Goal: Transaction & Acquisition: Purchase product/service

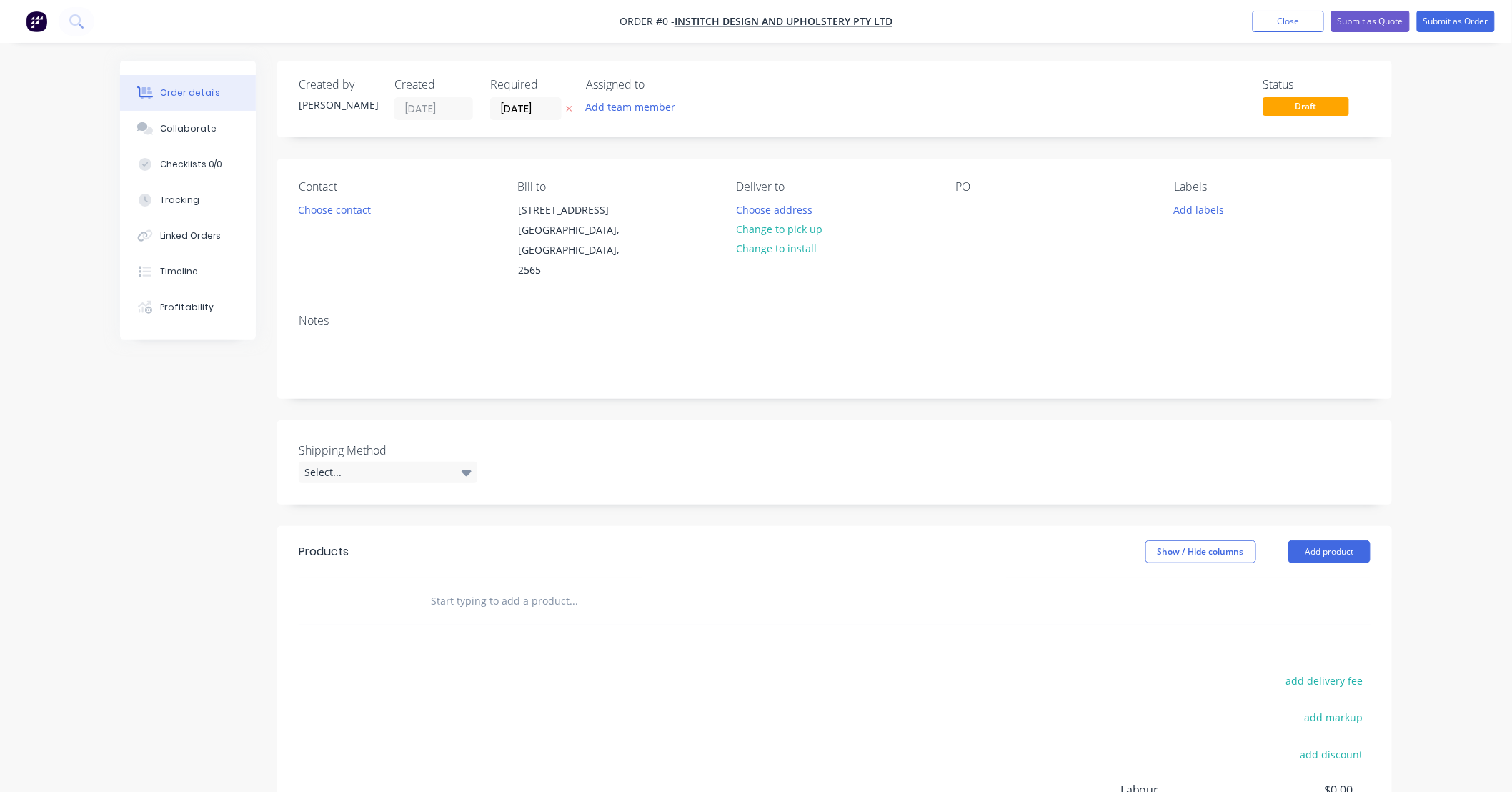
click at [455, 587] on input "text" at bounding box center [573, 601] width 286 height 29
type input "s"
type input "smetal"
click at [1421, 359] on div "Order details Collaborate Checklists 0/0 Tracking Linked Orders Timeline Profit…" at bounding box center [756, 479] width 1512 height 958
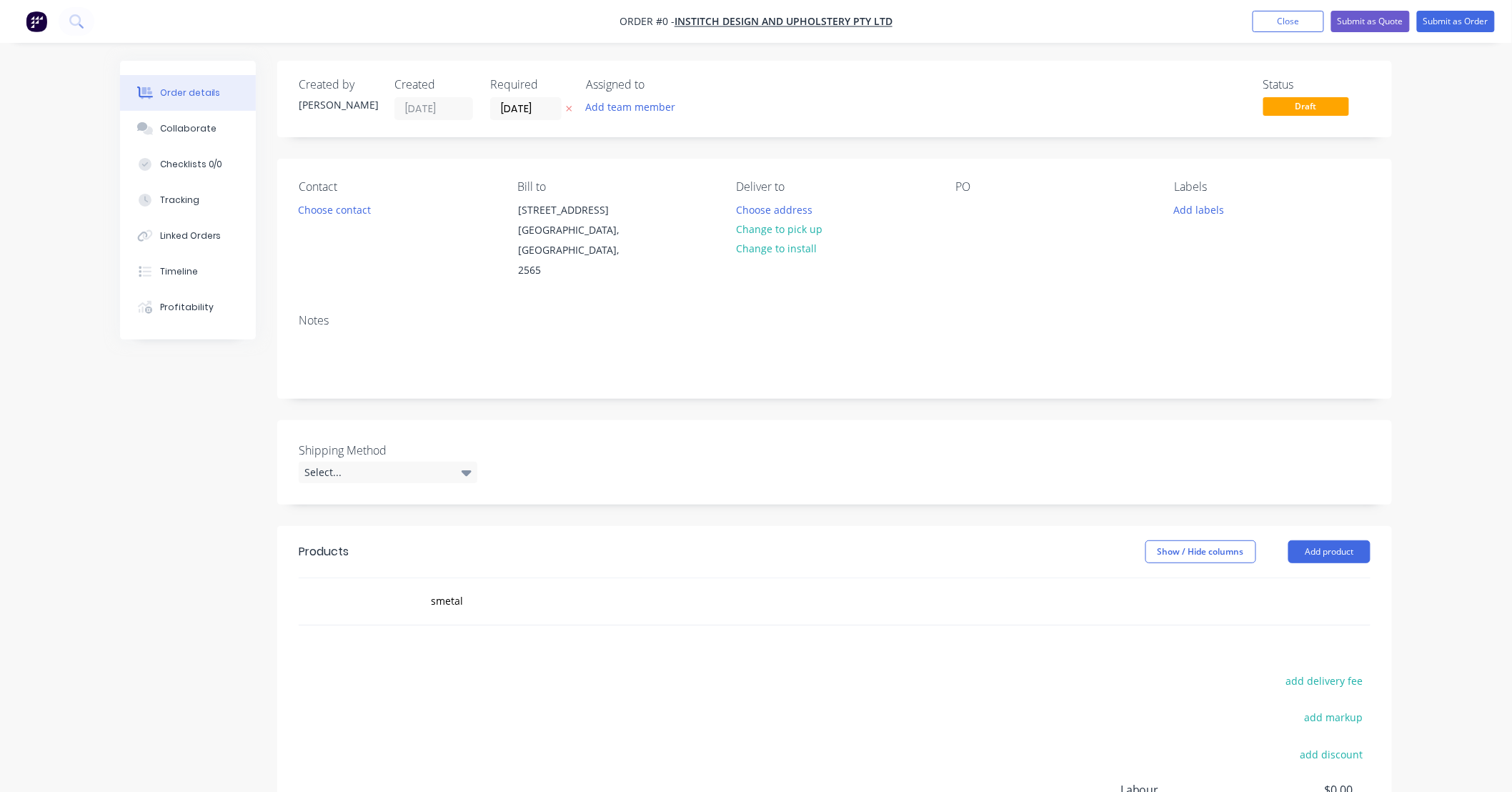
drag, startPoint x: 1437, startPoint y: 173, endPoint x: 1357, endPoint y: 85, distance: 118.9
click at [1437, 177] on div "Order details Collaborate Checklists 0/0 Tracking Linked Orders Timeline Profit…" at bounding box center [756, 479] width 1512 height 958
click at [1296, 18] on button "Close" at bounding box center [1289, 21] width 72 height 21
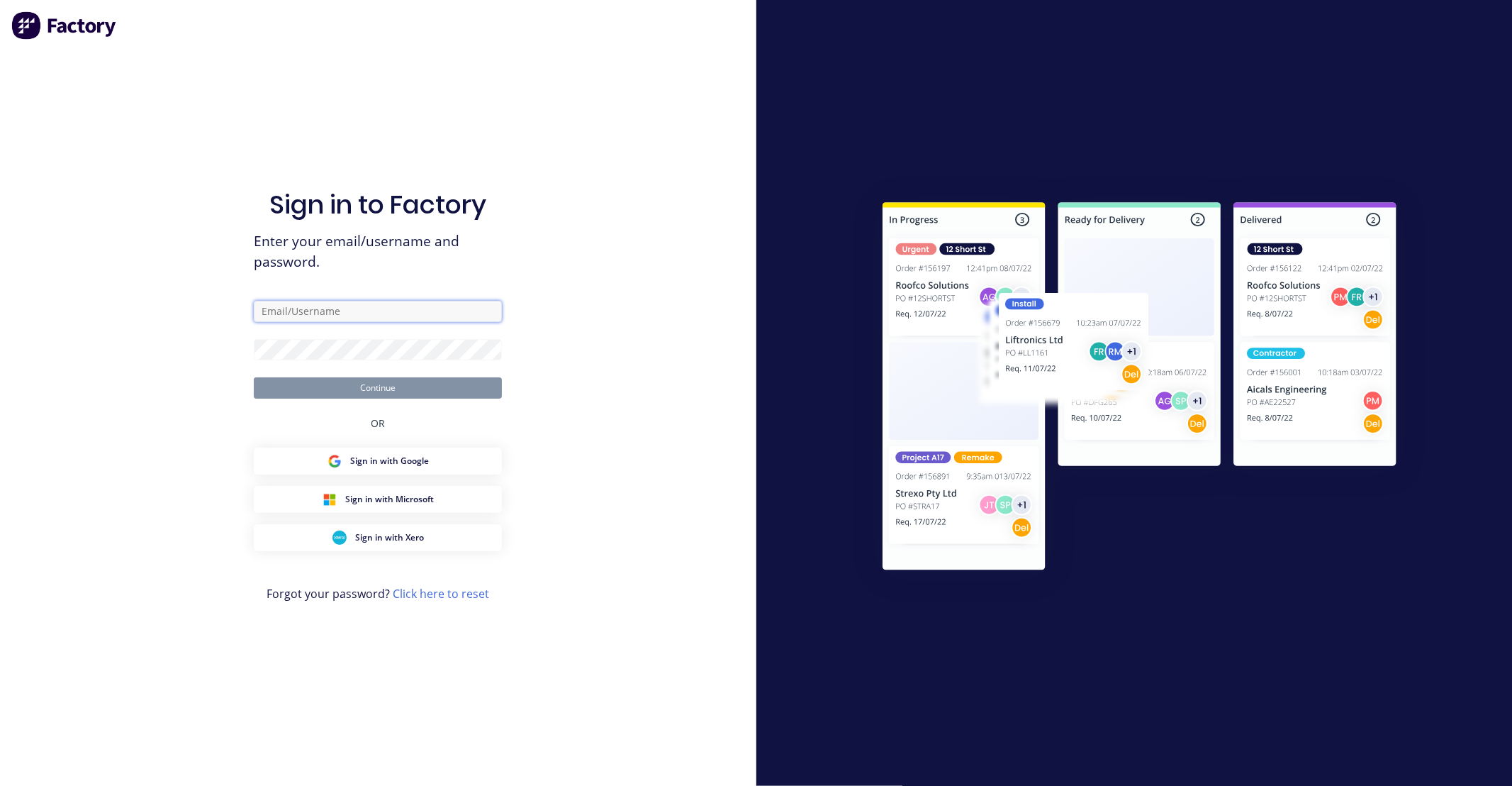
type input "[PERSON_NAME][EMAIL_ADDRESS][DOMAIN_NAME]"
click at [391, 388] on button "Continue" at bounding box center [378, 387] width 248 height 21
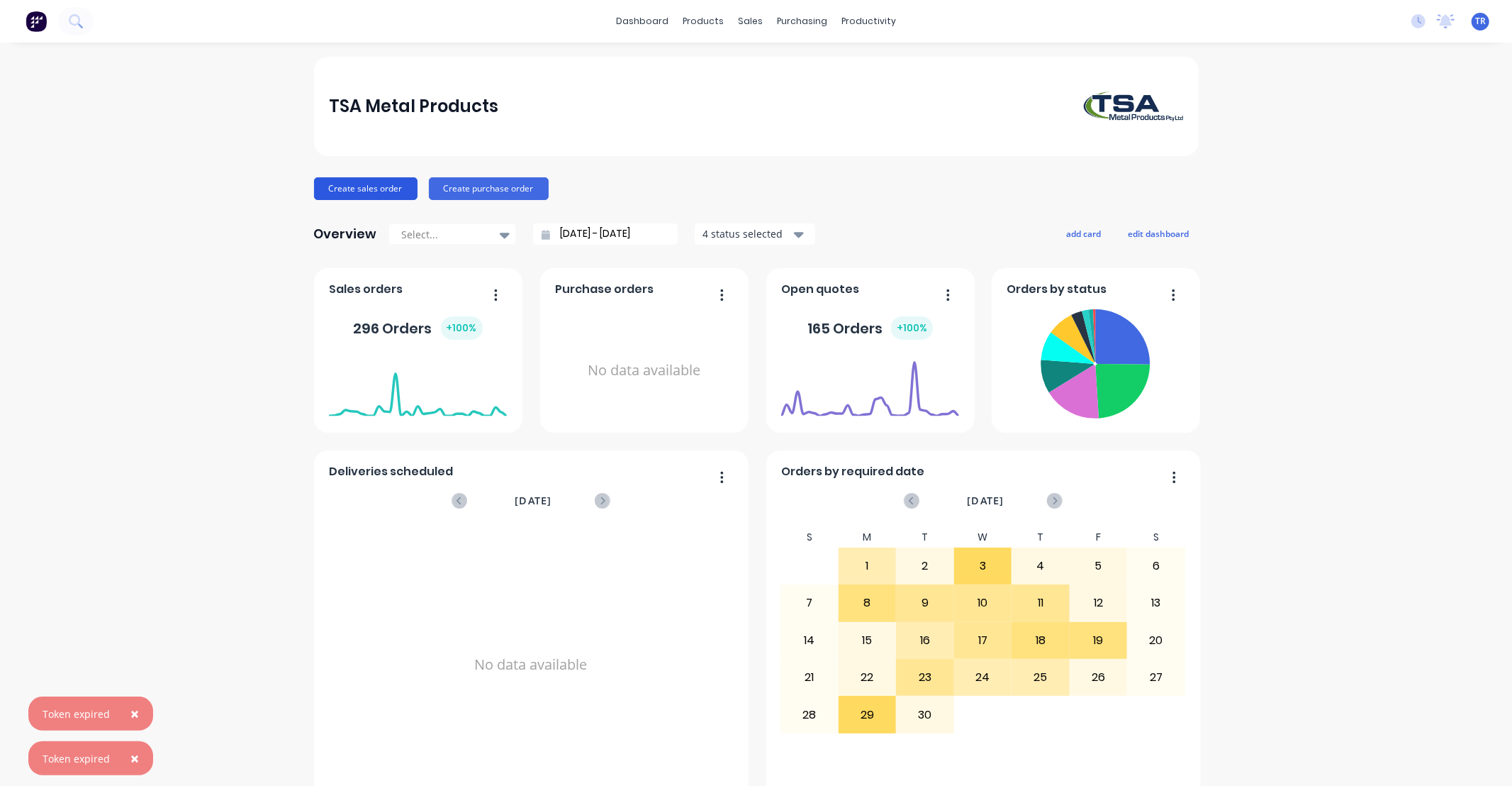
click at [373, 182] on button "Create sales order" at bounding box center [365, 188] width 103 height 23
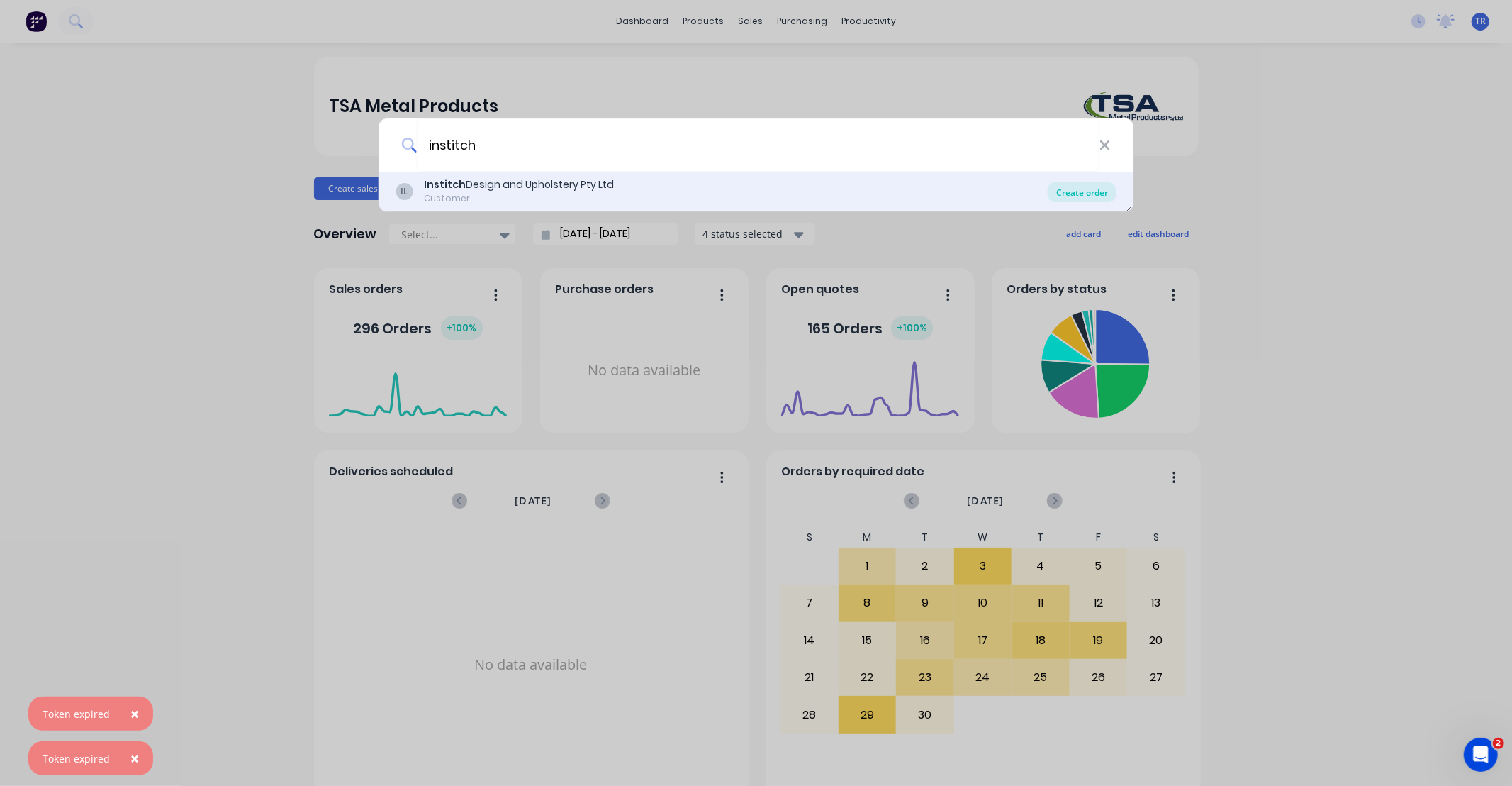
type input "institch"
click at [1109, 194] on div "Create order" at bounding box center [1081, 193] width 68 height 20
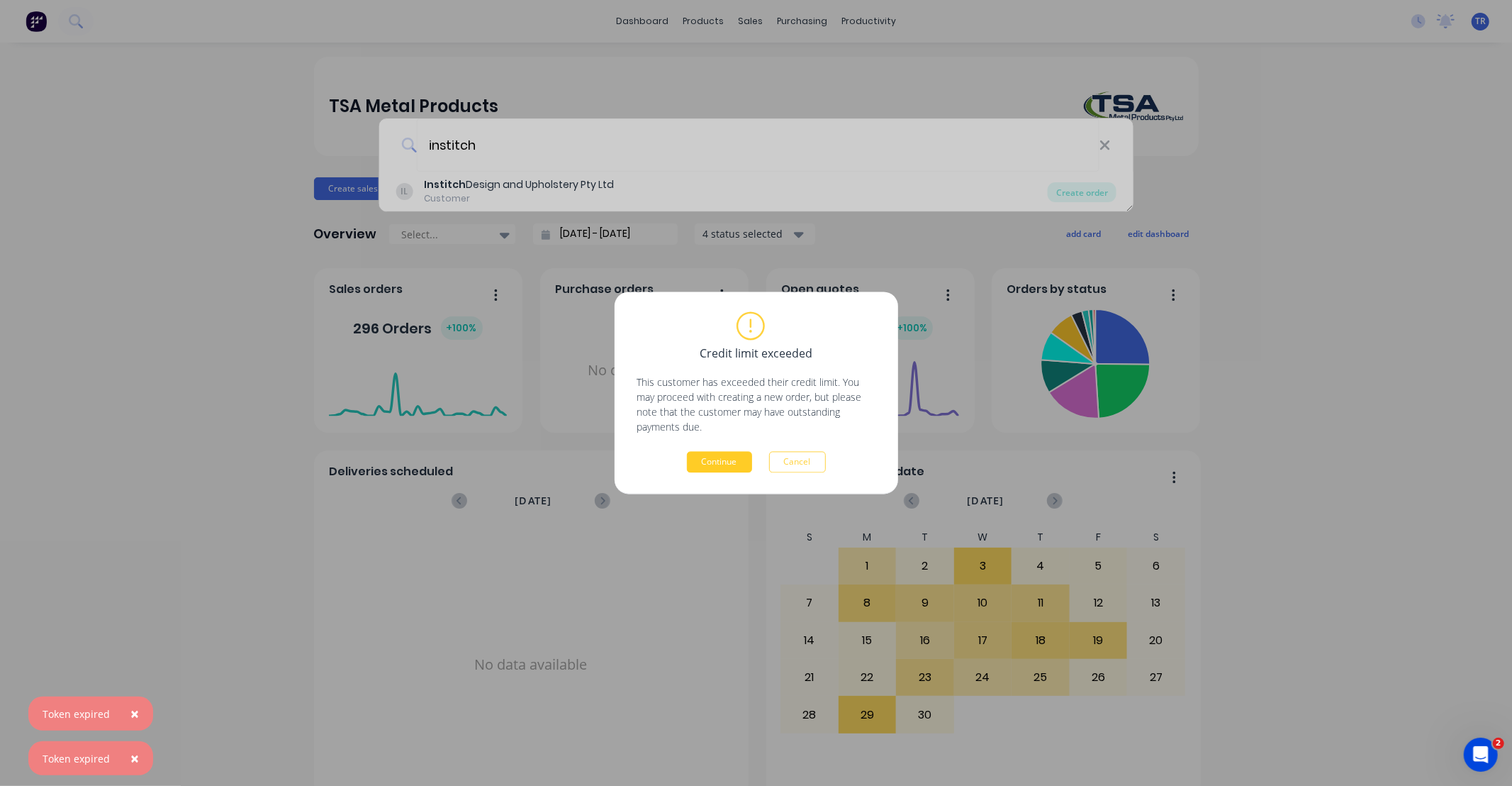
click at [726, 459] on button "Continue" at bounding box center [719, 462] width 65 height 21
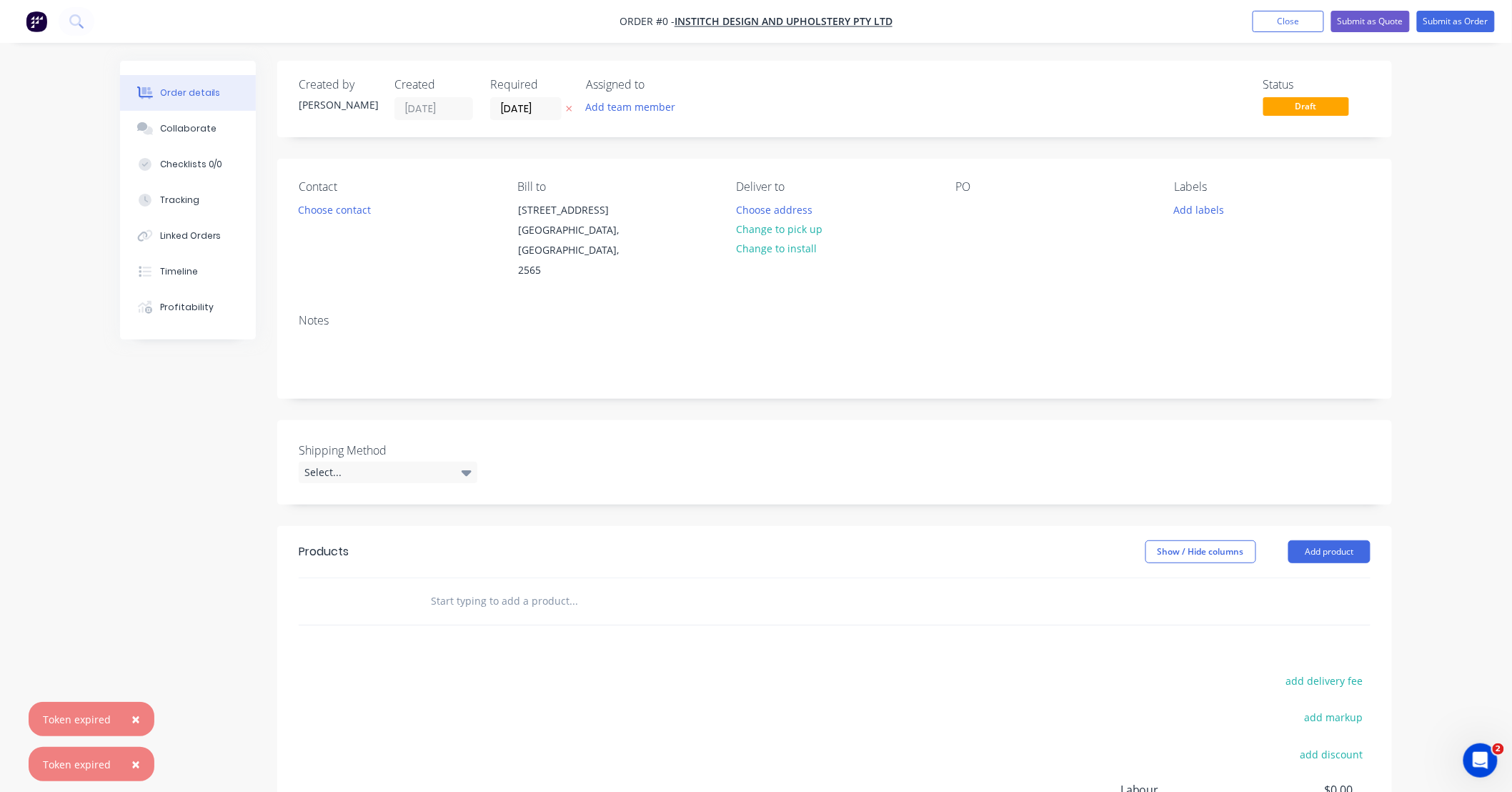
click at [541, 587] on input "text" at bounding box center [573, 601] width 286 height 29
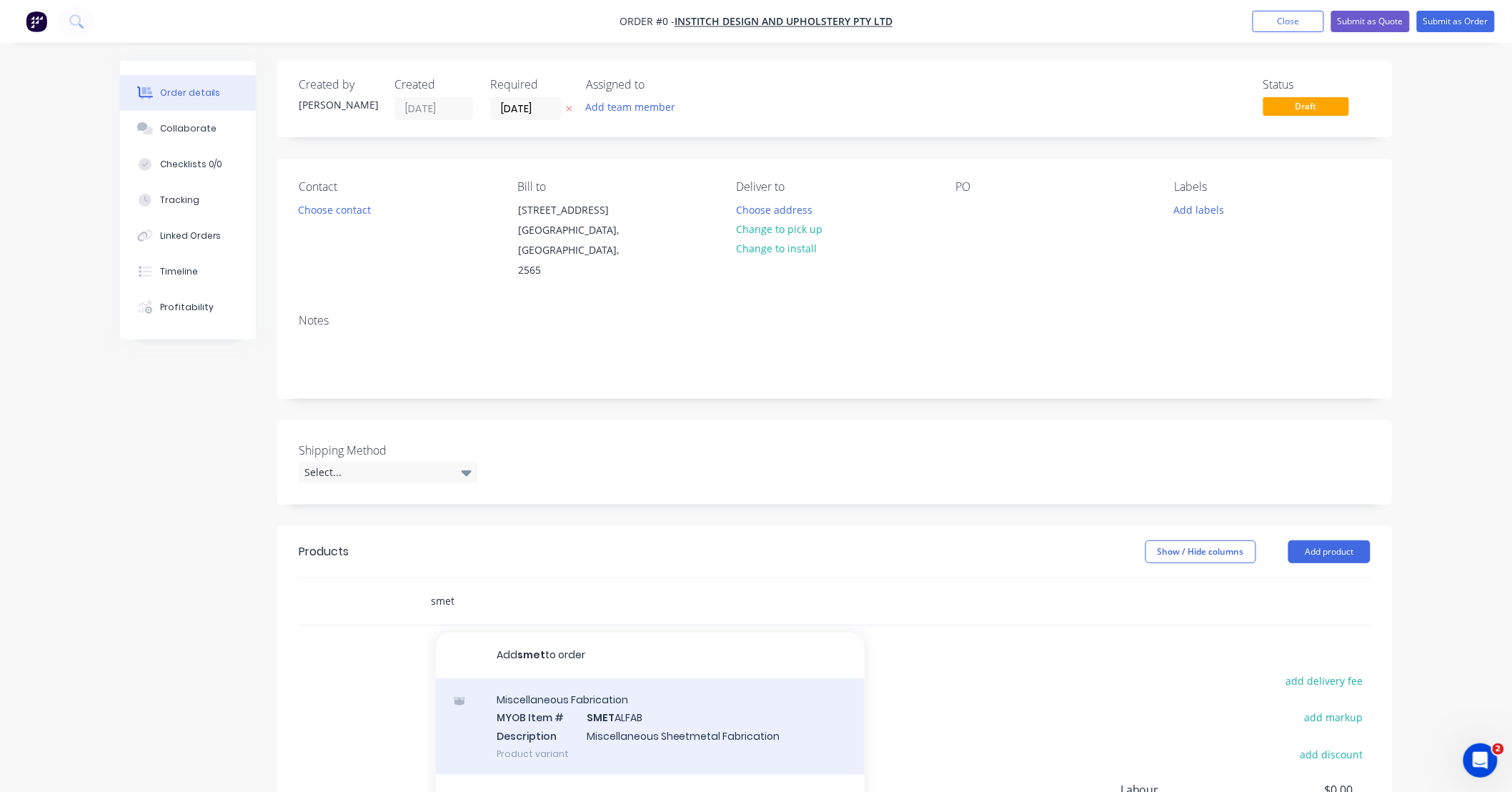
type input "smet"
click at [687, 706] on div "Miscellaneous Fabrication MYOB Item # SMET ALFAB Description Miscellaneous Shee…" at bounding box center [650, 726] width 429 height 97
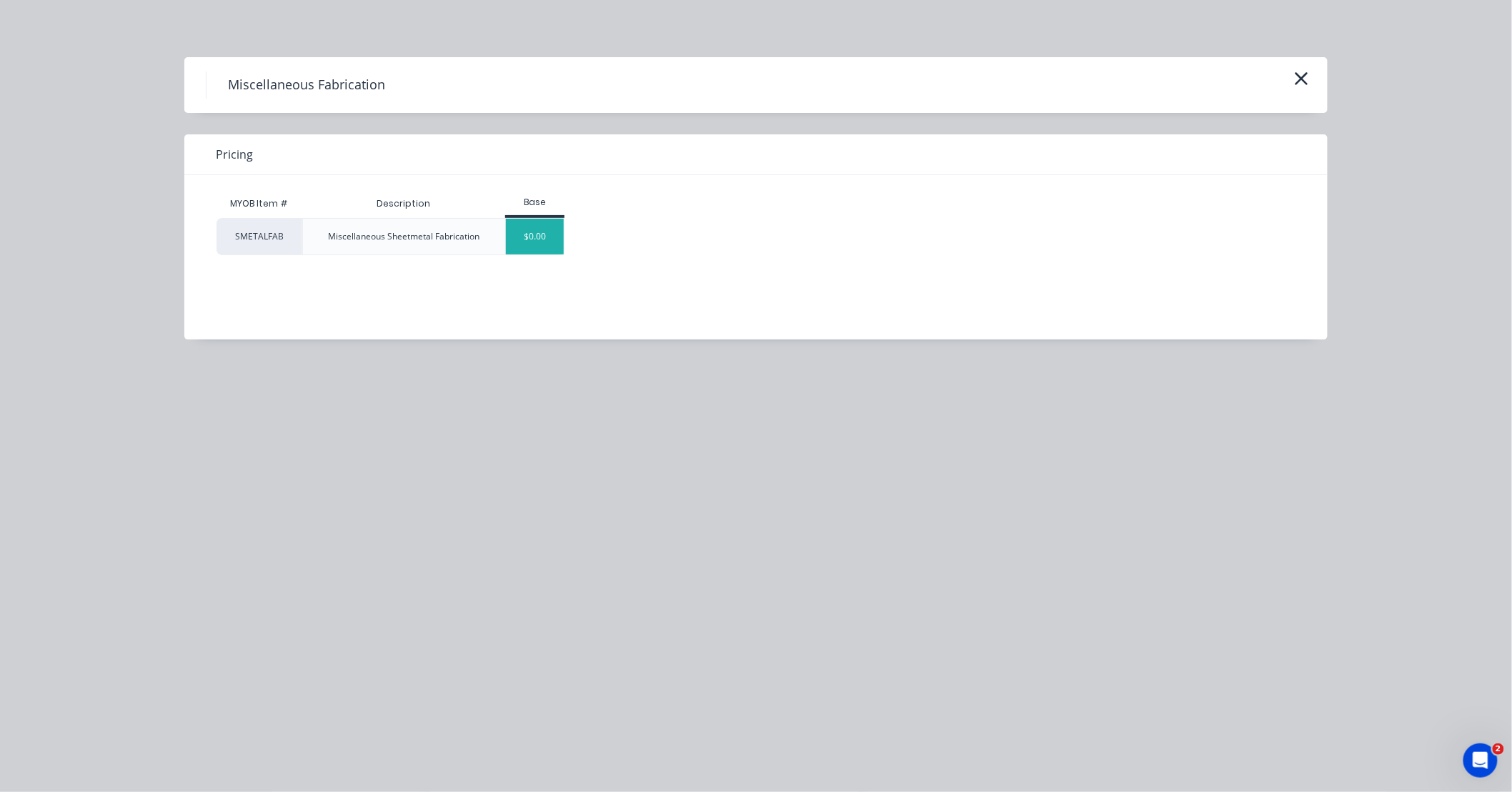
click at [533, 231] on div "$0.00" at bounding box center [534, 236] width 58 height 36
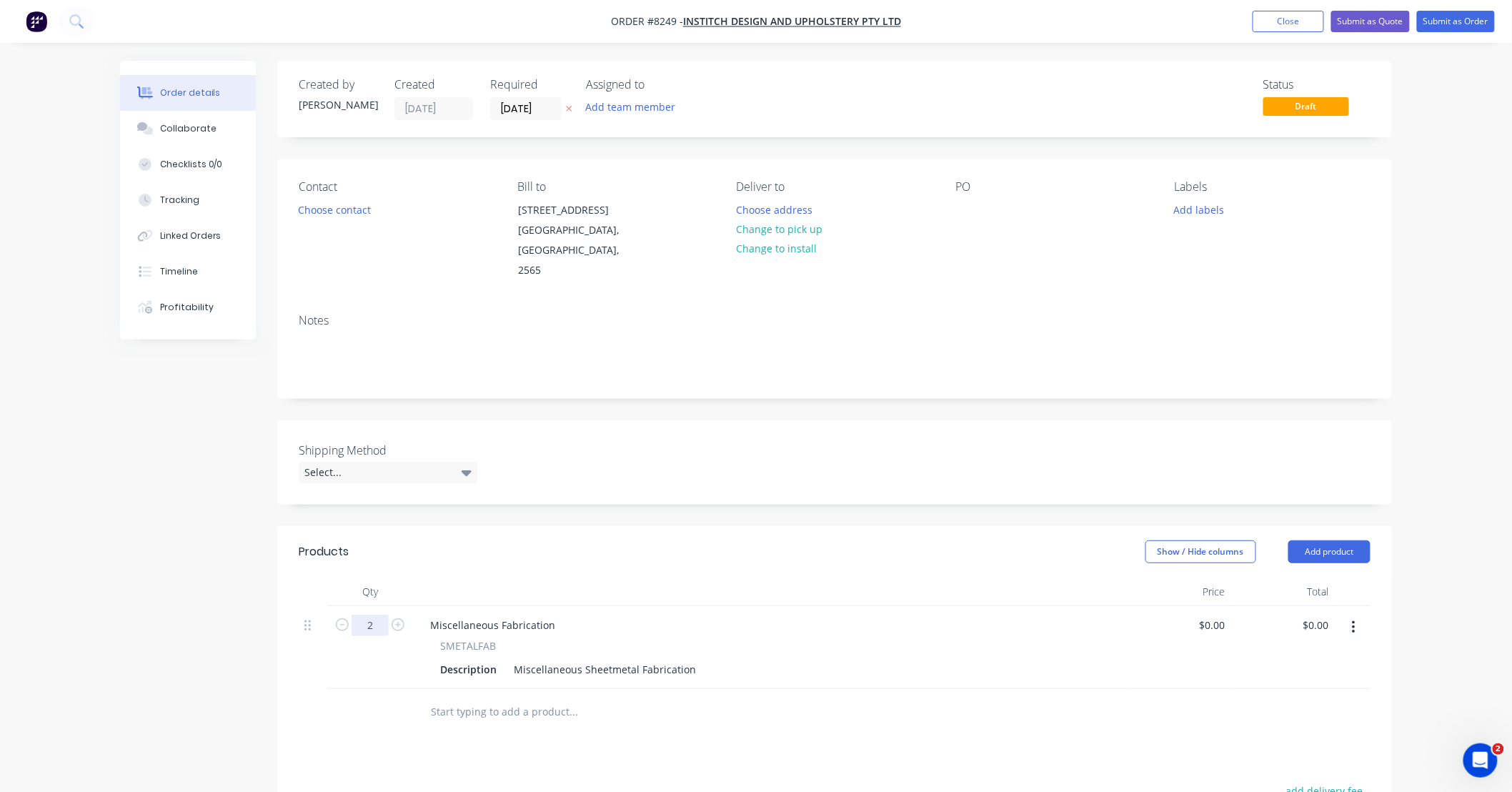
type input "2"
drag, startPoint x: 679, startPoint y: 649, endPoint x: 502, endPoint y: 660, distance: 177.3
click at [502, 660] on div "Miscellaneous Fabrication SMETALFAB Description Miscellaneous Sheetmetal Fabric…" at bounding box center [770, 648] width 715 height 83
type input "$129.00"
type input "$258.00"
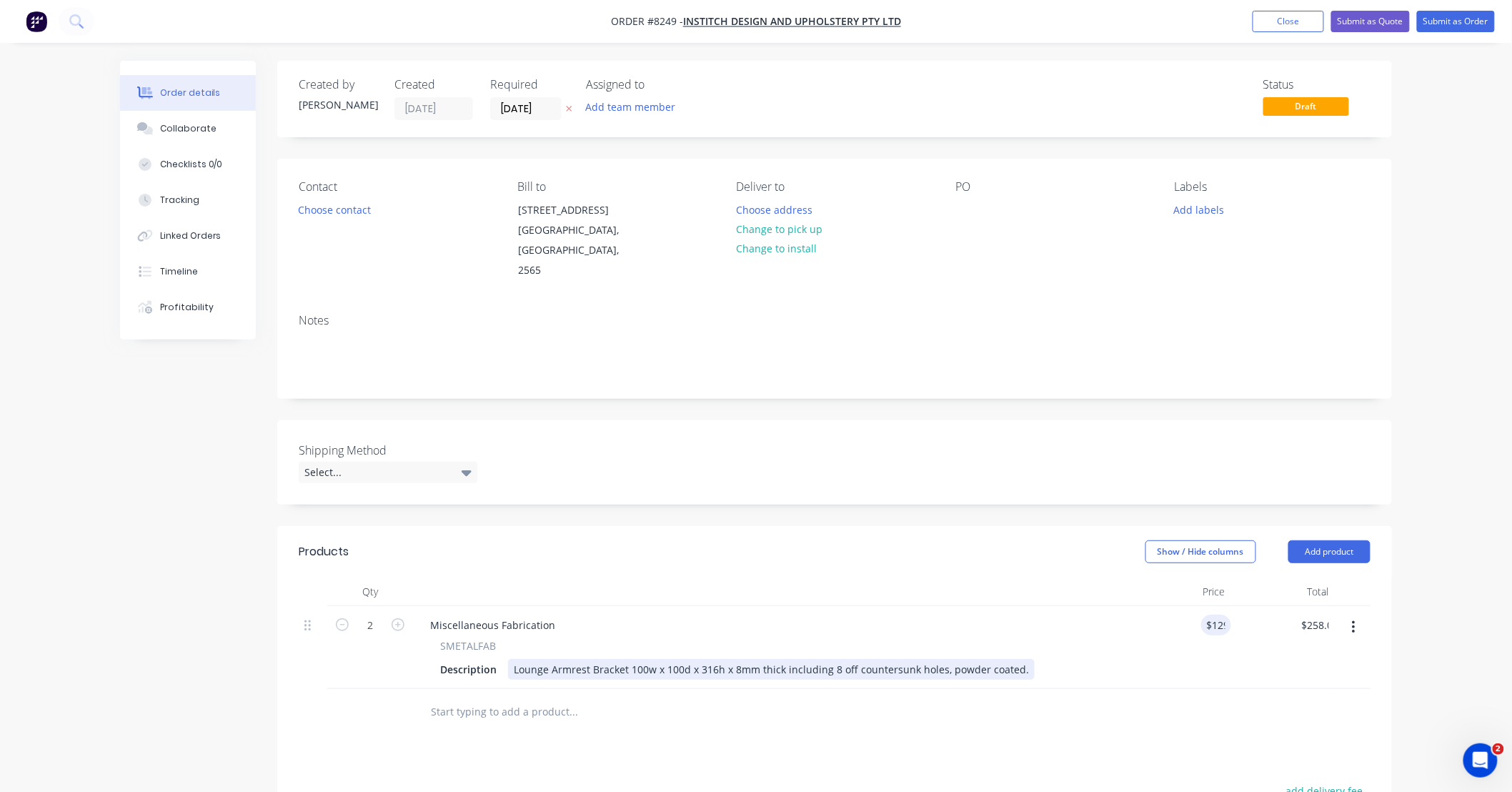
click at [624, 659] on div "Lounge Armrest Bracket 100w x 100d x 316h x 8mm thick including 8 off countersu…" at bounding box center [771, 669] width 527 height 21
click at [620, 659] on div "Lounge Armrest Bracket 100w x 100d x 316h x 8mm thick including 8 off countersu…" at bounding box center [771, 669] width 527 height 21
click at [627, 659] on div "Lounge Armrest Bracket 100w x 100d x 316h x 8mm thick including 8 off countersu…" at bounding box center [771, 669] width 527 height 21
click at [510, 659] on div "Lounge Armrest Bracket 100w x 100d x 316h x 8mm thick including 8 off countersu…" at bounding box center [771, 669] width 527 height 21
type input "$129.00"
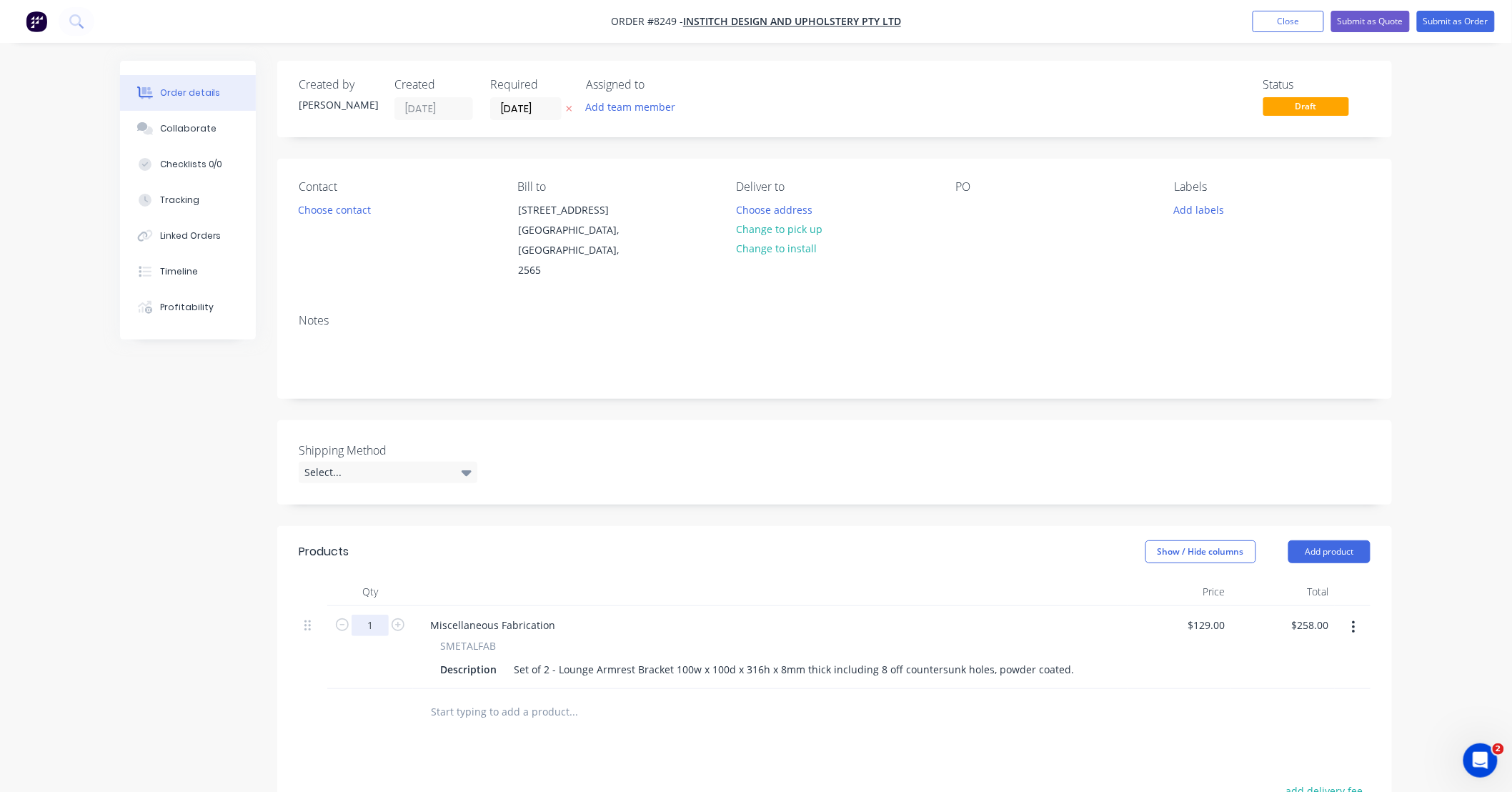
type input "1"
type input "$129.00"
type input "$258.00"
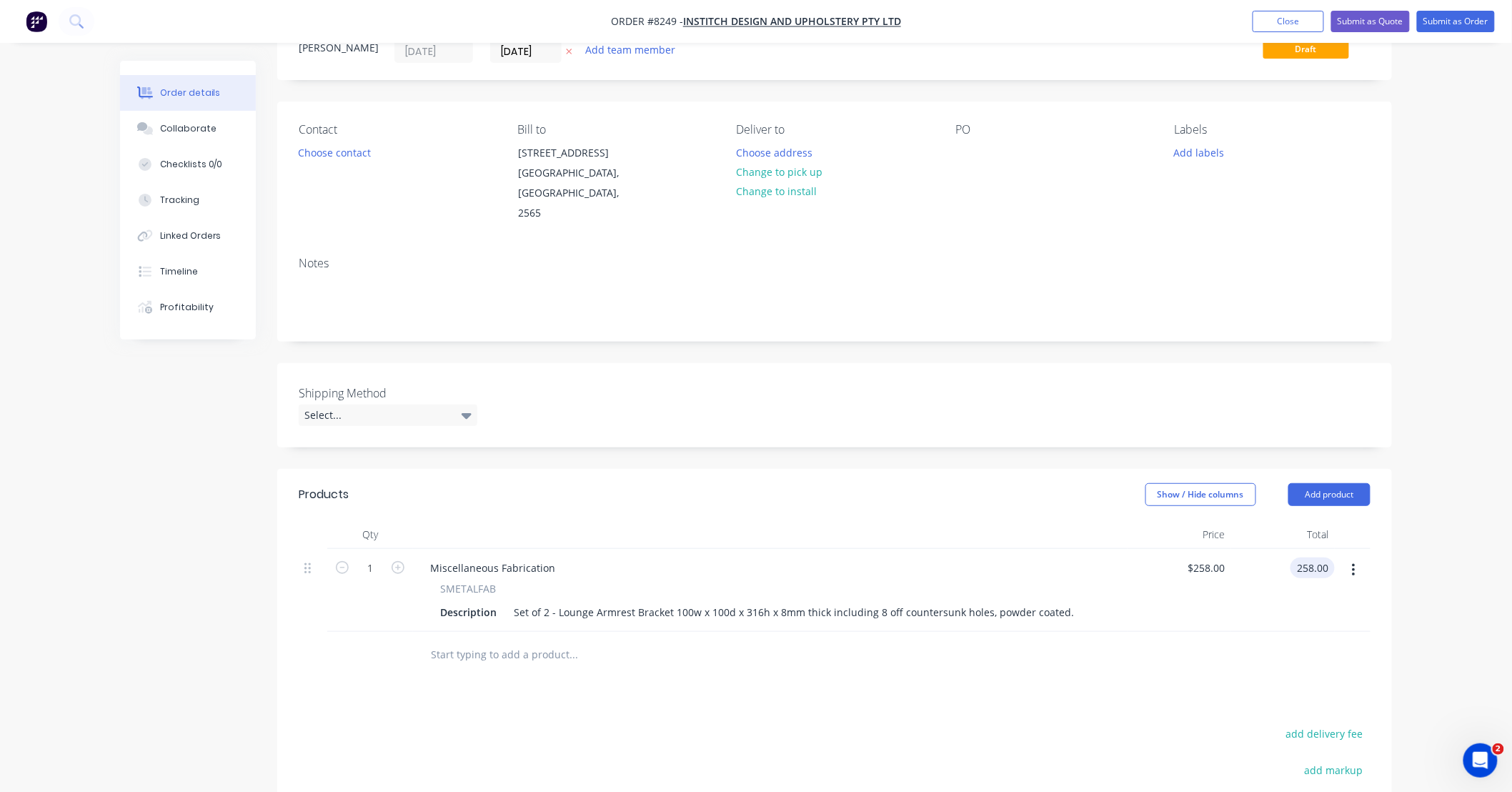
scroll to position [105, 0]
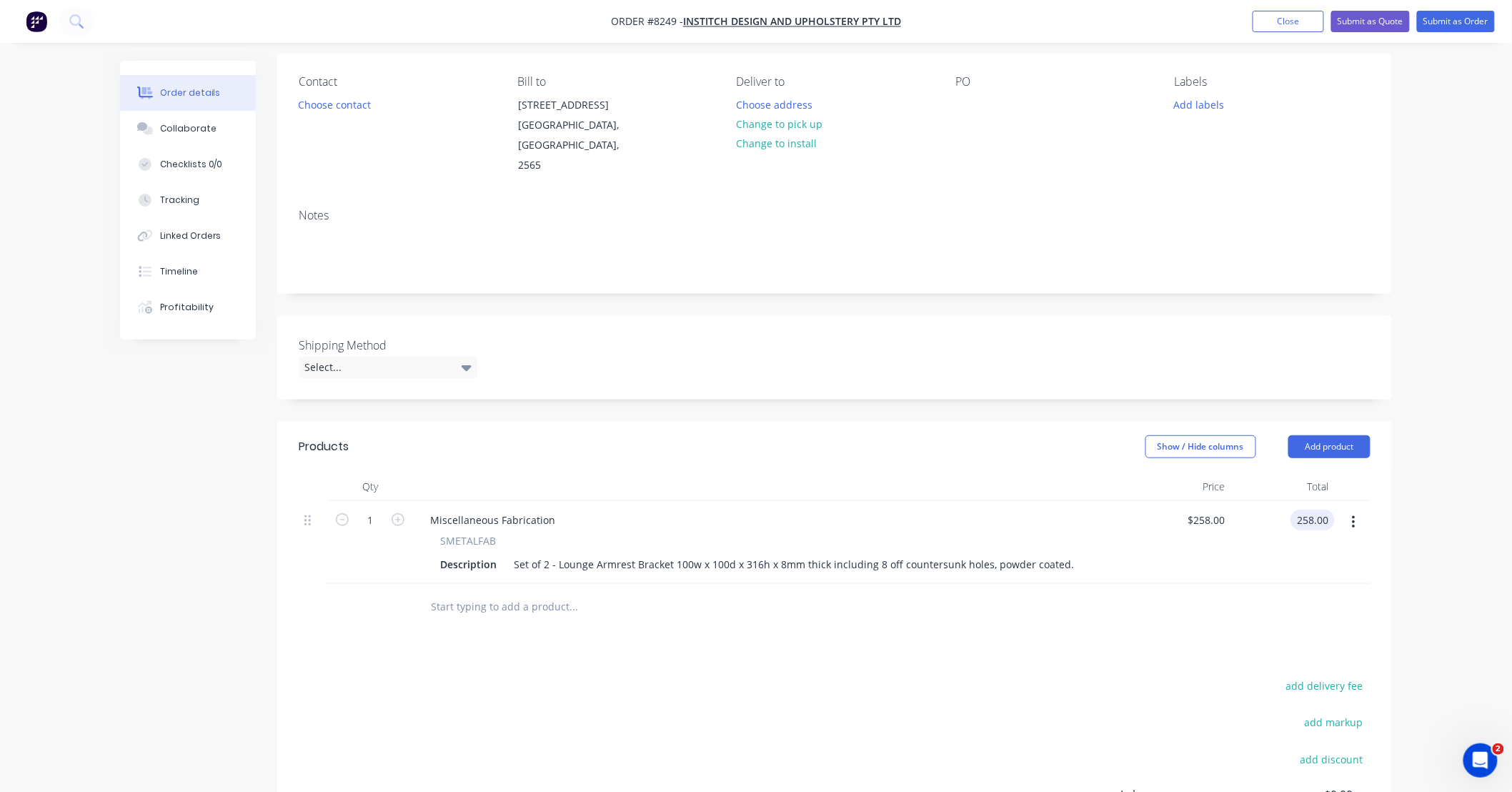
type input "$258.00"
click at [1356, 510] on button "button" at bounding box center [1354, 522] width 34 height 26
click at [1325, 579] on div "Duplicate" at bounding box center [1303, 589] width 110 height 21
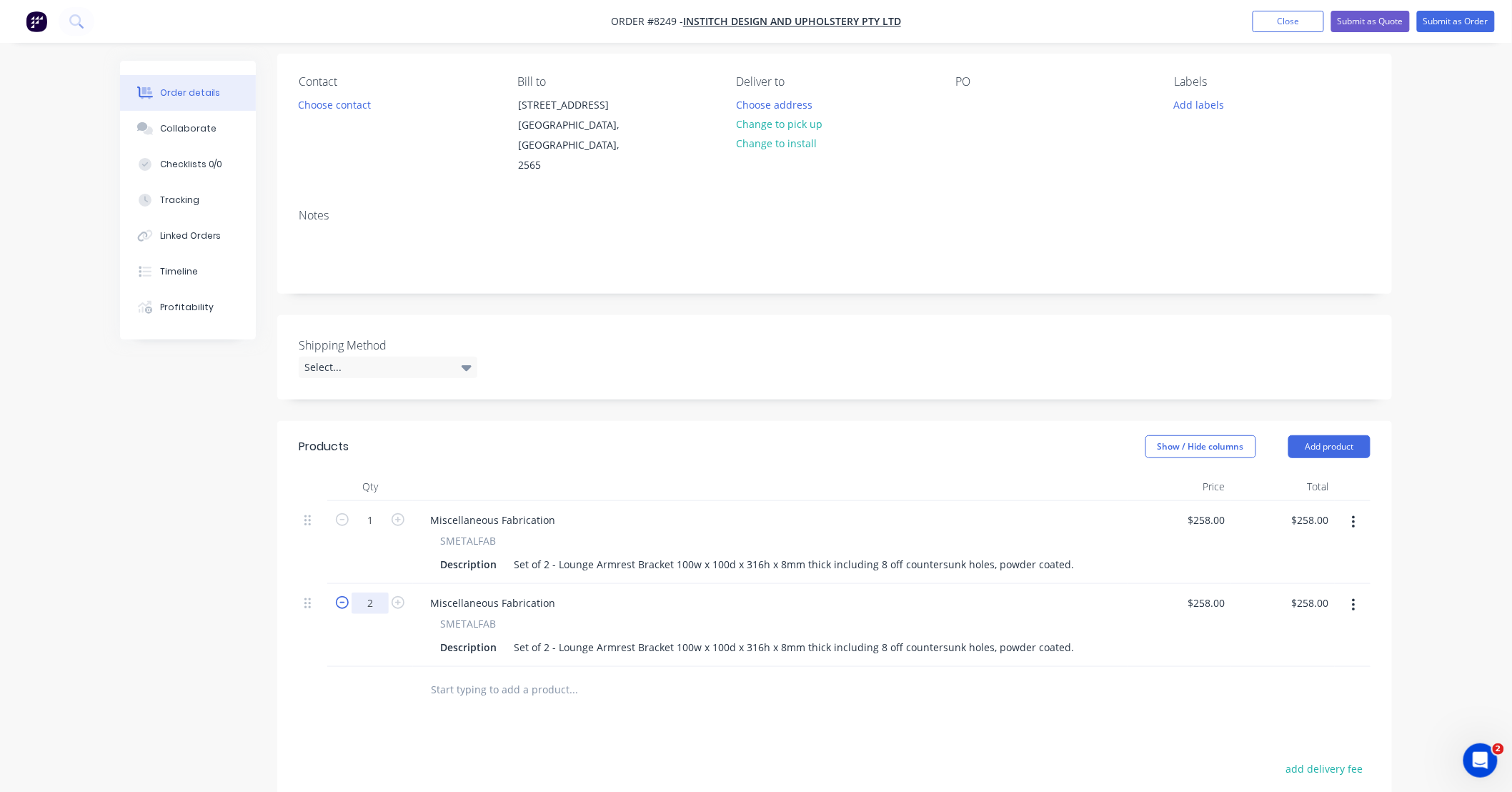
type input "2"
type input "$516.00"
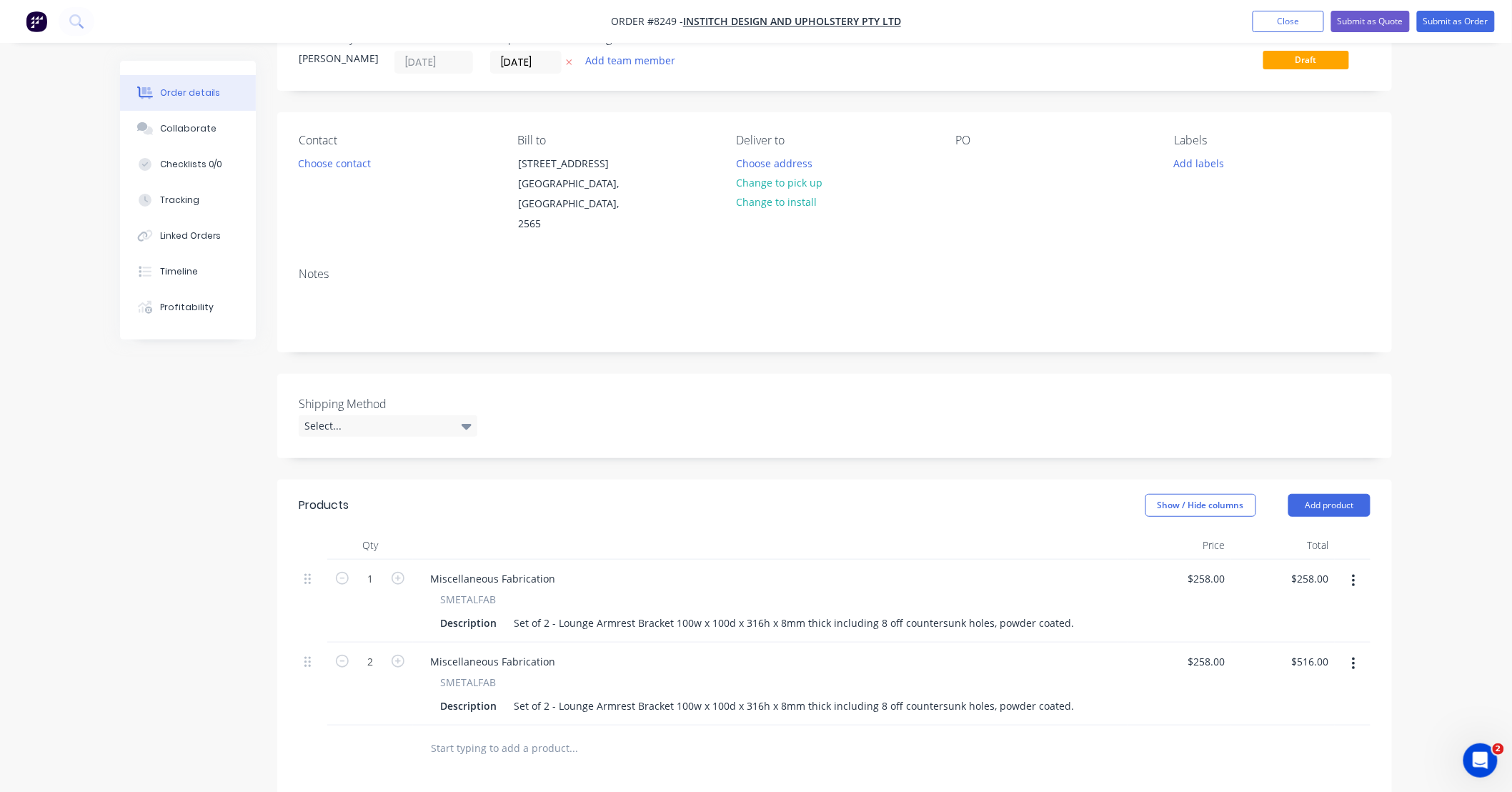
scroll to position [0, 0]
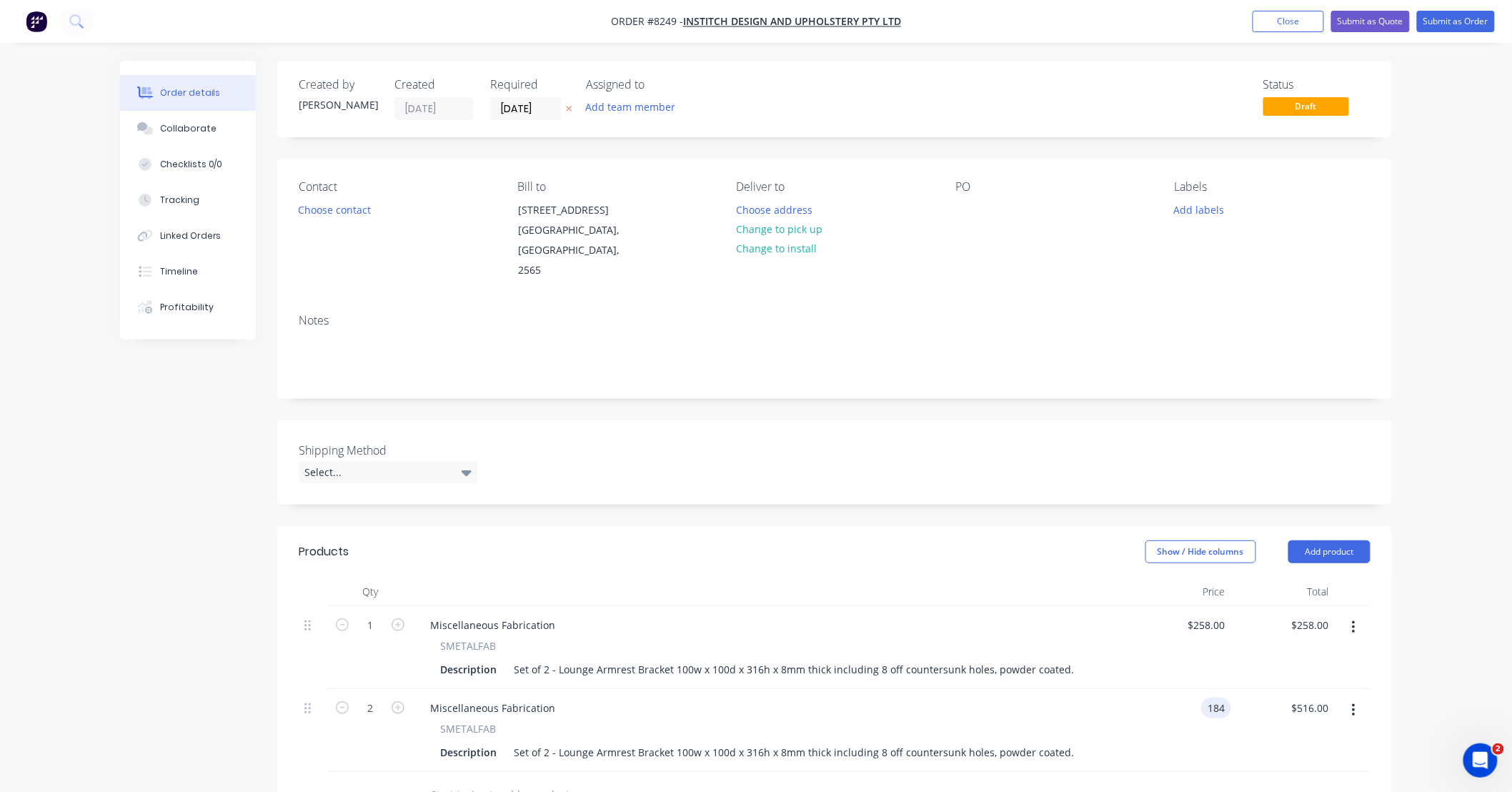
type input "$184.00"
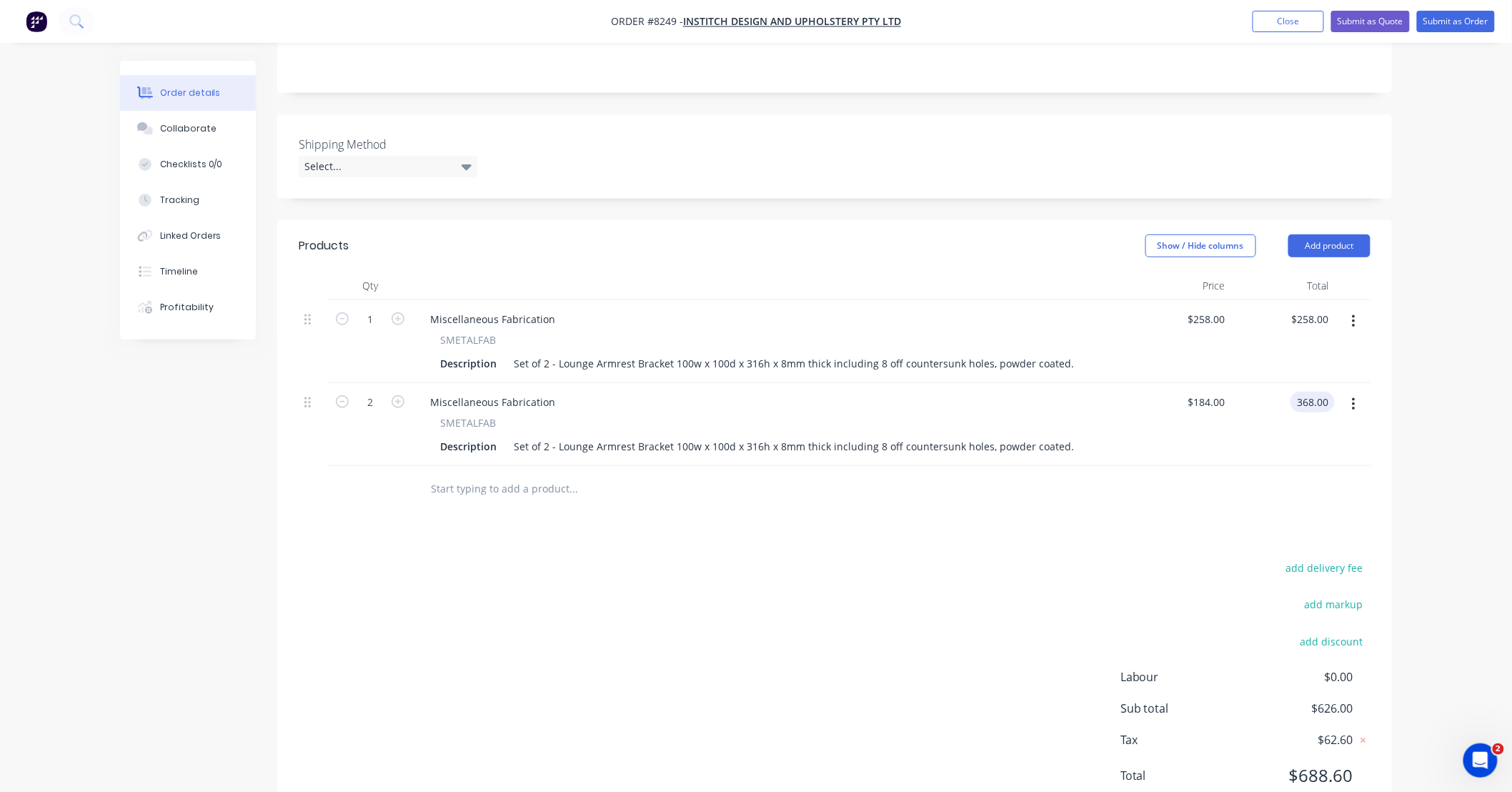
scroll to position [339, 0]
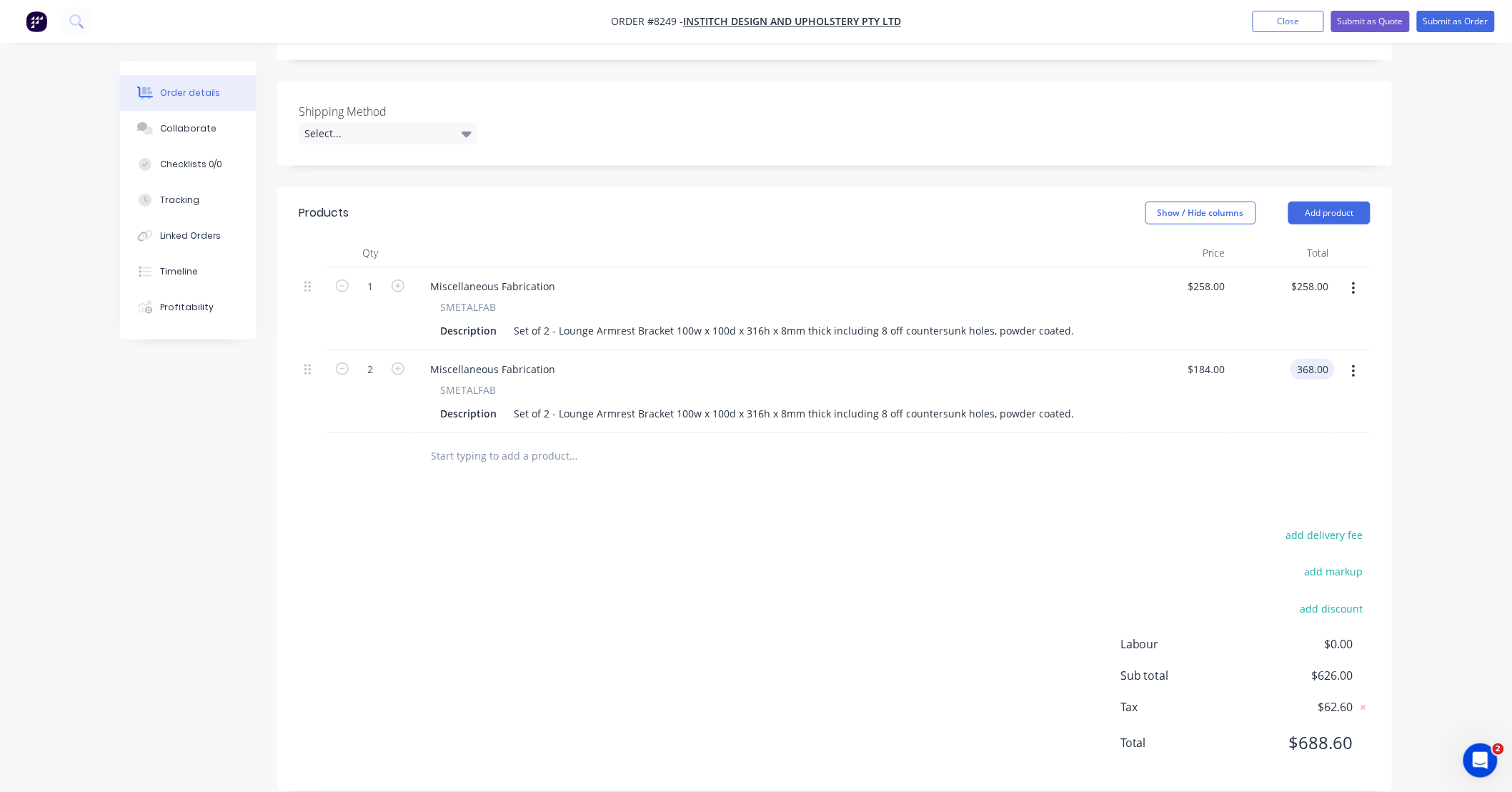
type input "$368.00"
click at [1350, 359] on button "button" at bounding box center [1354, 372] width 34 height 26
click at [1312, 428] on div "Duplicate" at bounding box center [1303, 438] width 110 height 21
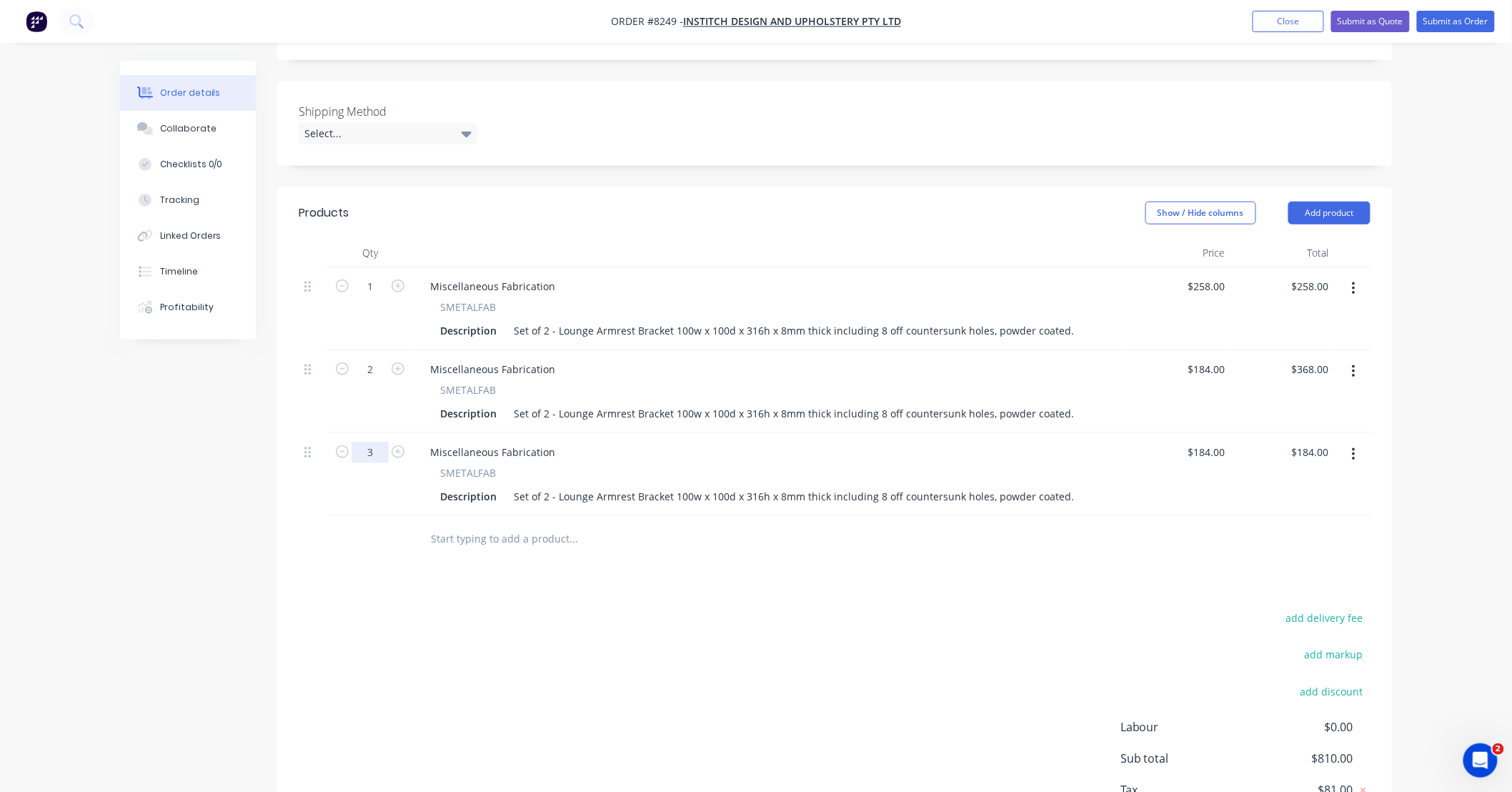
type input "3"
type input "$552.00"
type input "$158.00"
type input "$474.00"
click at [1117, 546] on div "Products Show / Hide columns Add product Qty Price Total 1 Miscellaneous Fabric…" at bounding box center [834, 531] width 1115 height 687
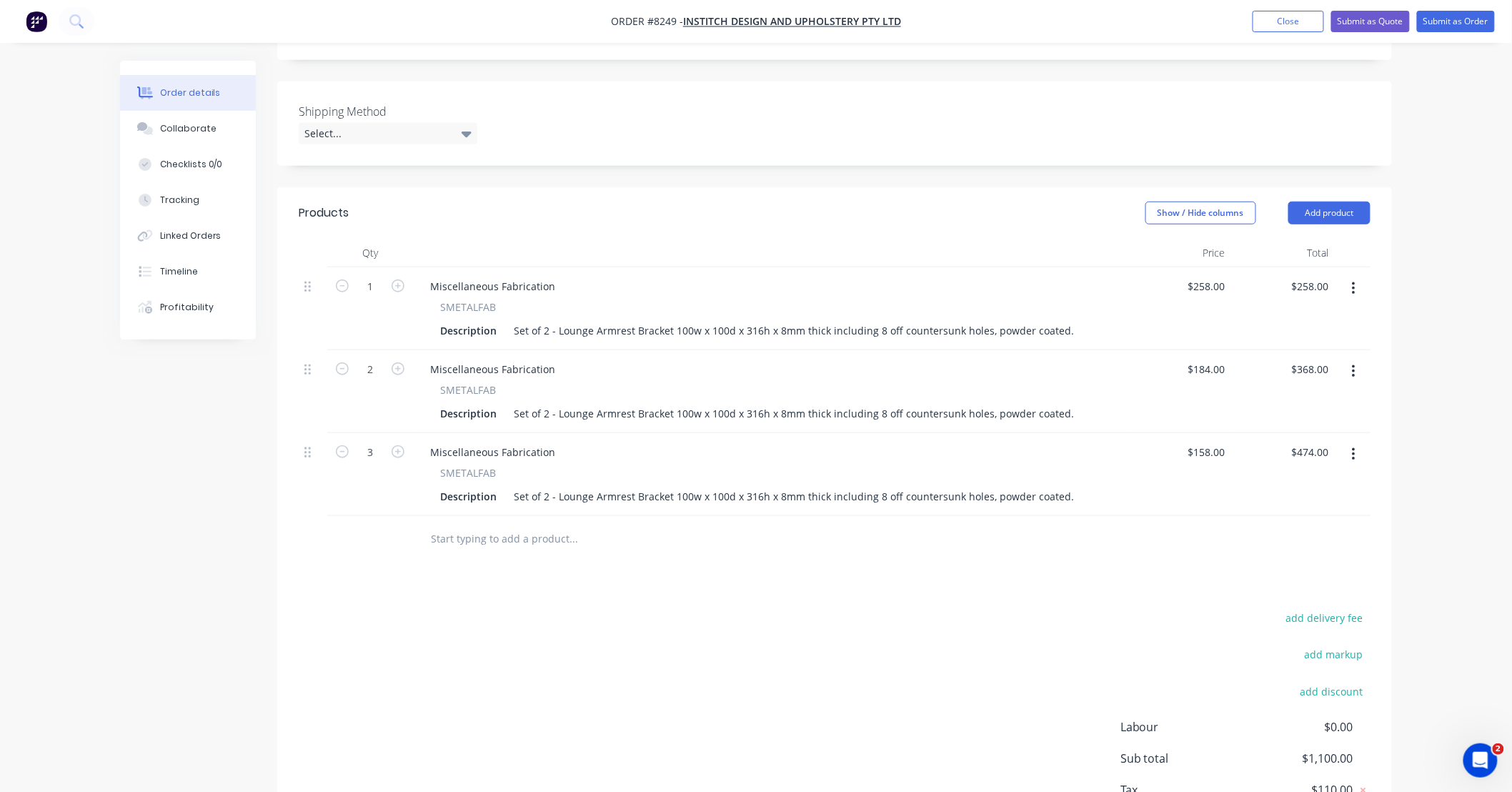
click at [1355, 447] on icon "button" at bounding box center [1354, 454] width 4 height 16
click at [1318, 511] on div "Duplicate" at bounding box center [1303, 521] width 110 height 21
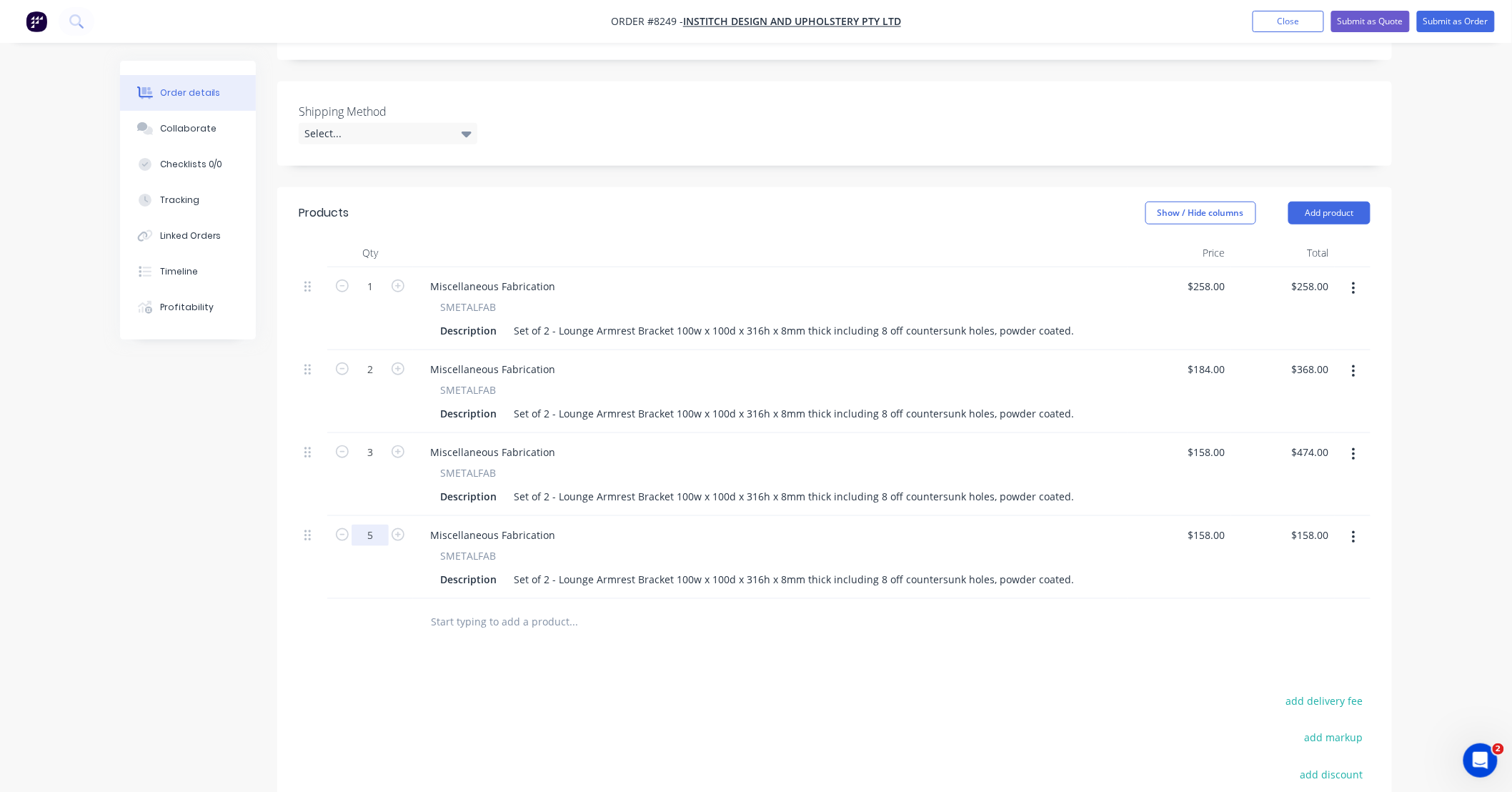
type input "5"
type input "$790.00"
type input "$138.00"
type input "$690.00"
drag, startPoint x: 1112, startPoint y: 616, endPoint x: 1313, endPoint y: 544, distance: 213.5
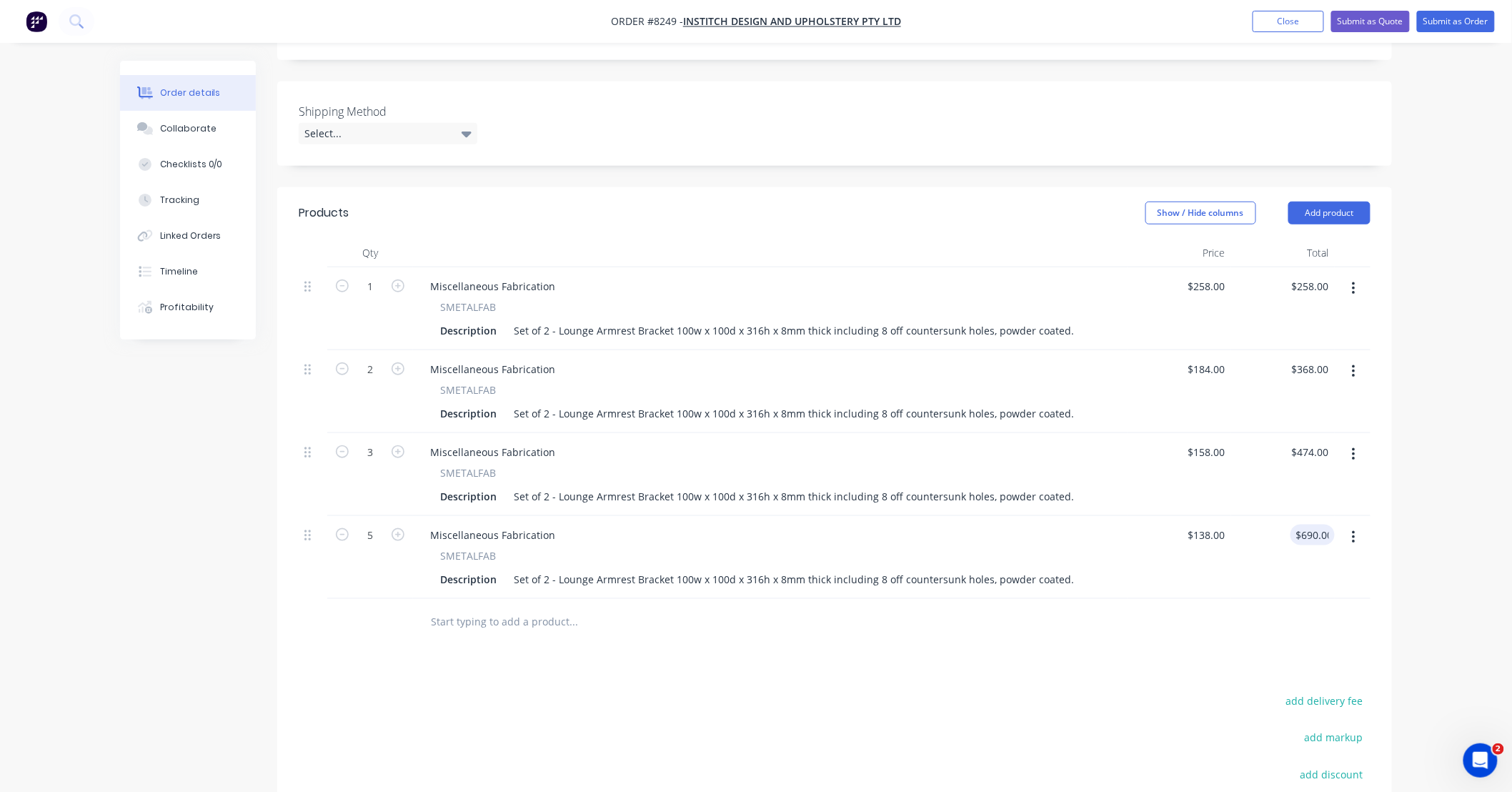
click at [1115, 616] on div at bounding box center [834, 622] width 1071 height 46
click at [1350, 524] on button "button" at bounding box center [1354, 537] width 34 height 26
click at [1321, 593] on div "Duplicate" at bounding box center [1303, 603] width 110 height 21
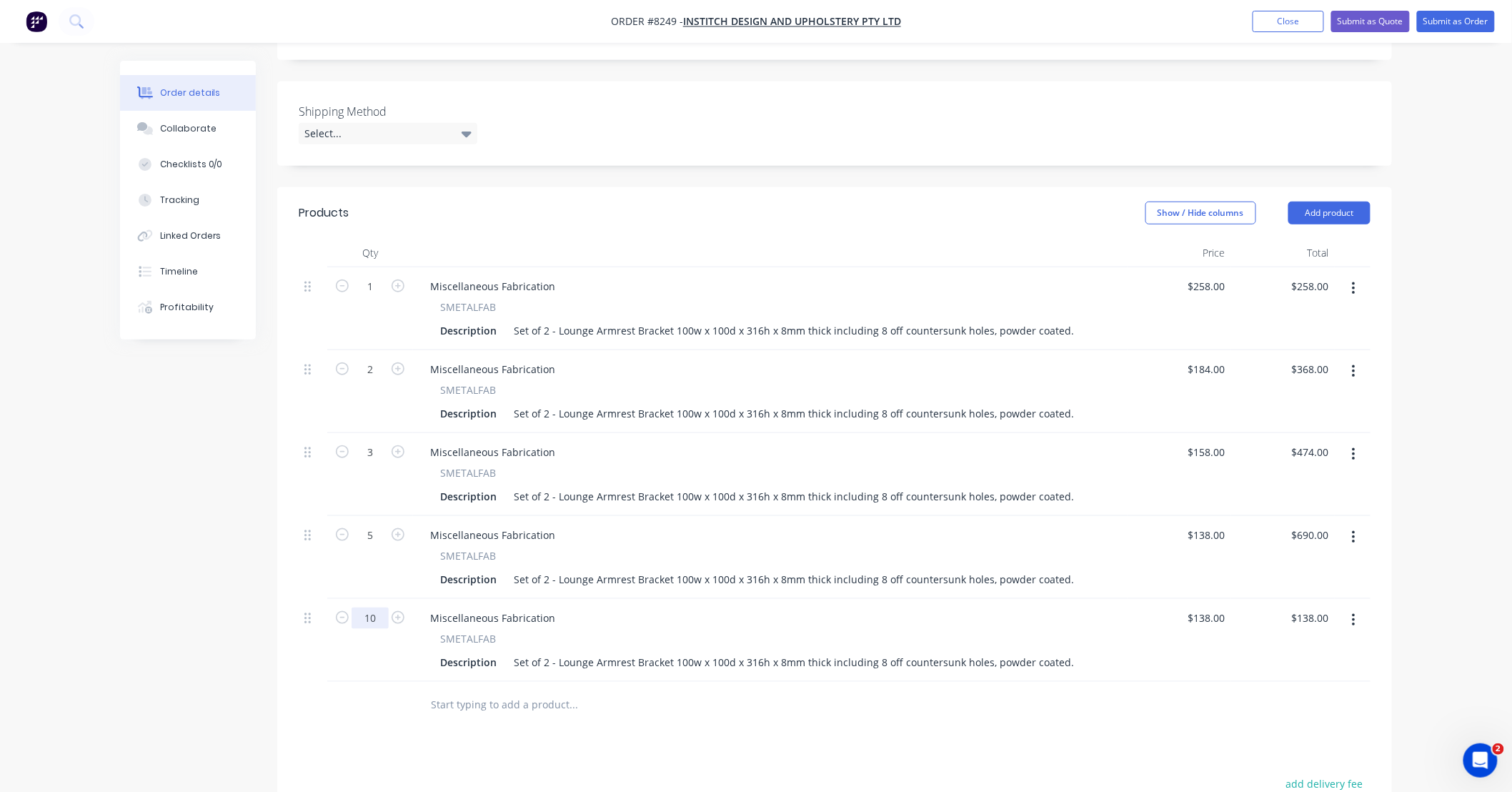
type input "10"
type input "$1,380.00"
type input "$124.00"
type input "$1,240.00"
click at [1259, 682] on div at bounding box center [834, 705] width 1071 height 46
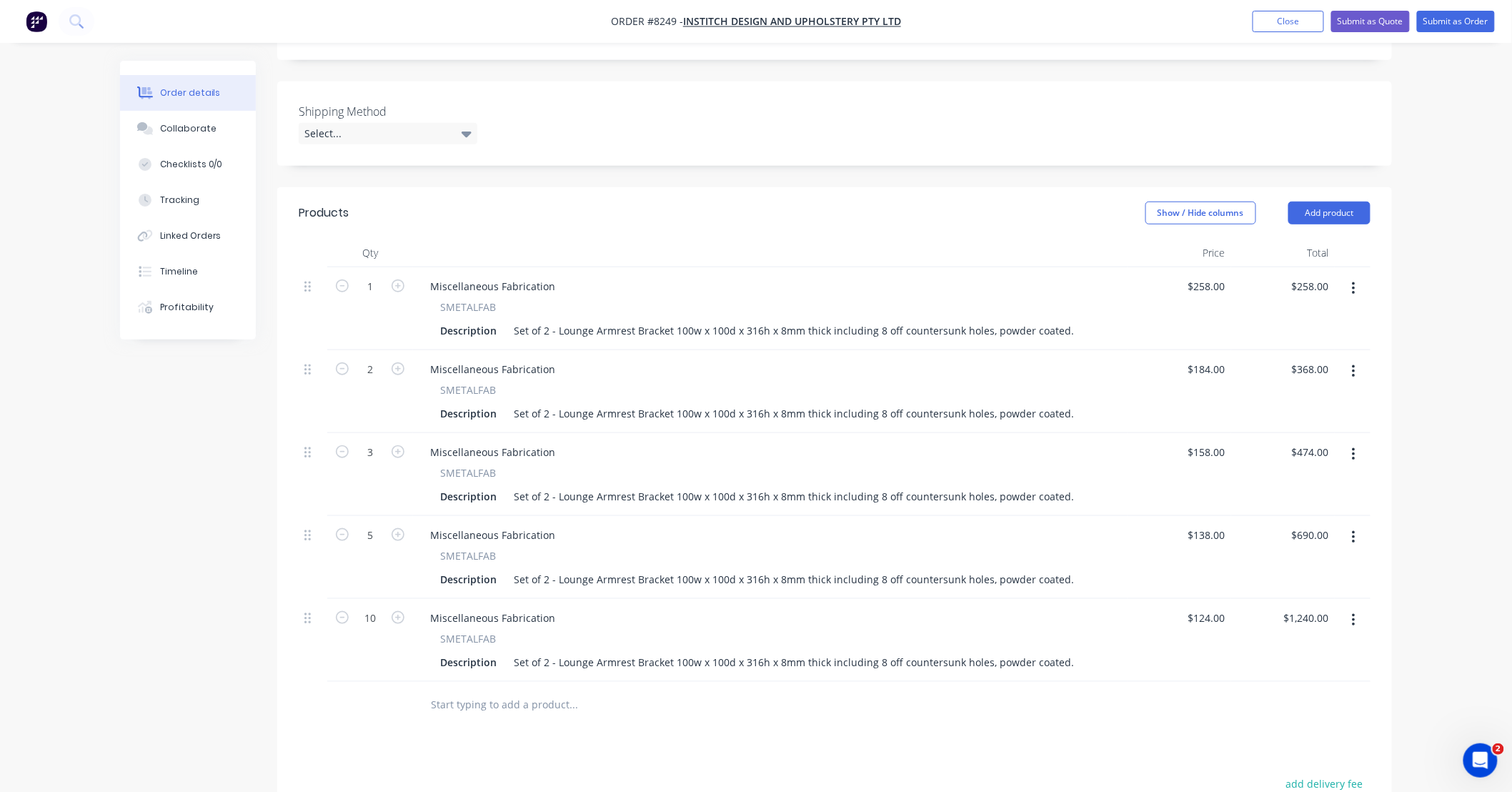
click at [1355, 613] on icon "button" at bounding box center [1354, 620] width 4 height 16
click at [1309, 676] on div "Duplicate" at bounding box center [1303, 686] width 110 height 21
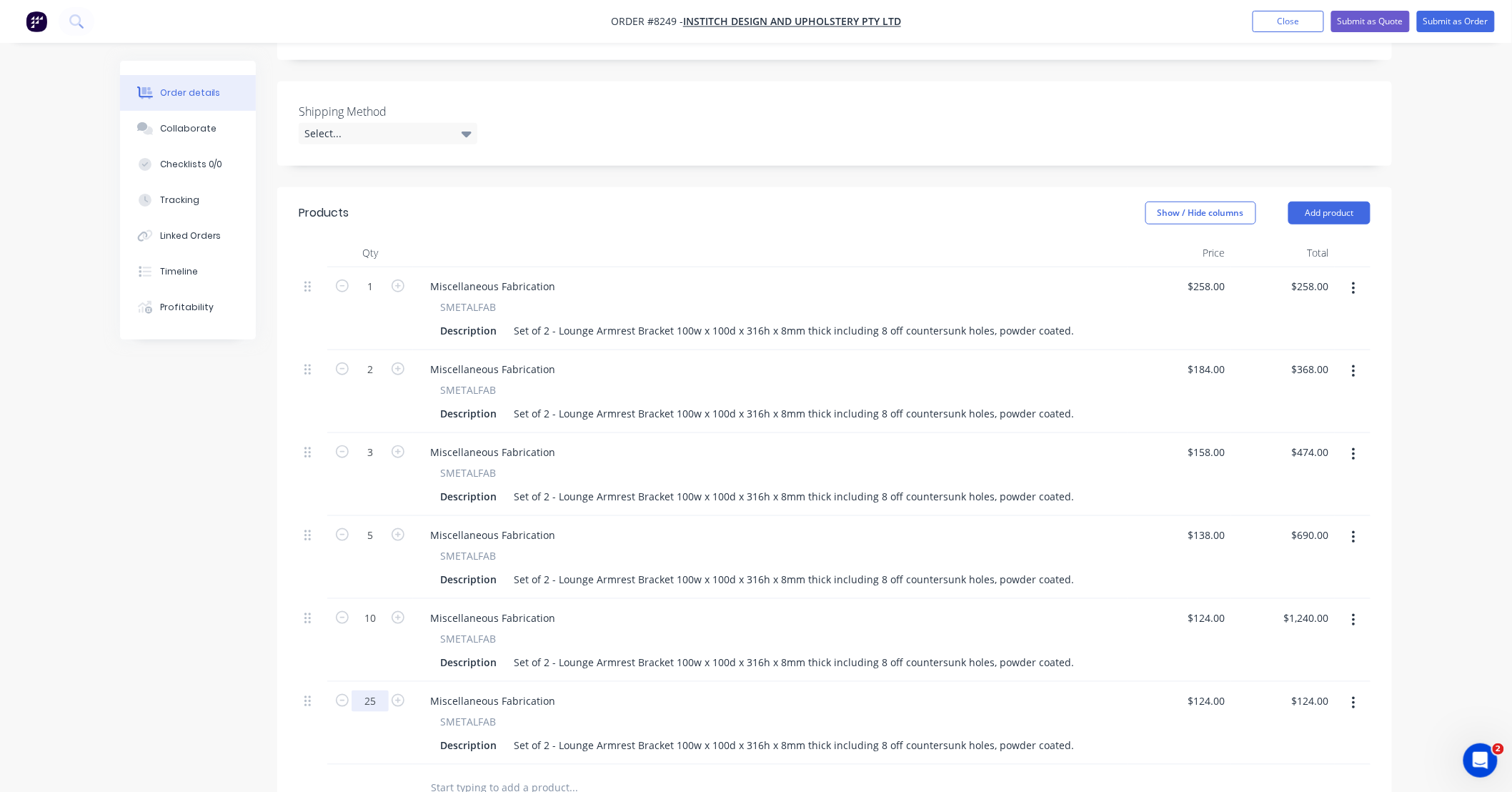
type input "25"
type input "$3,100.00"
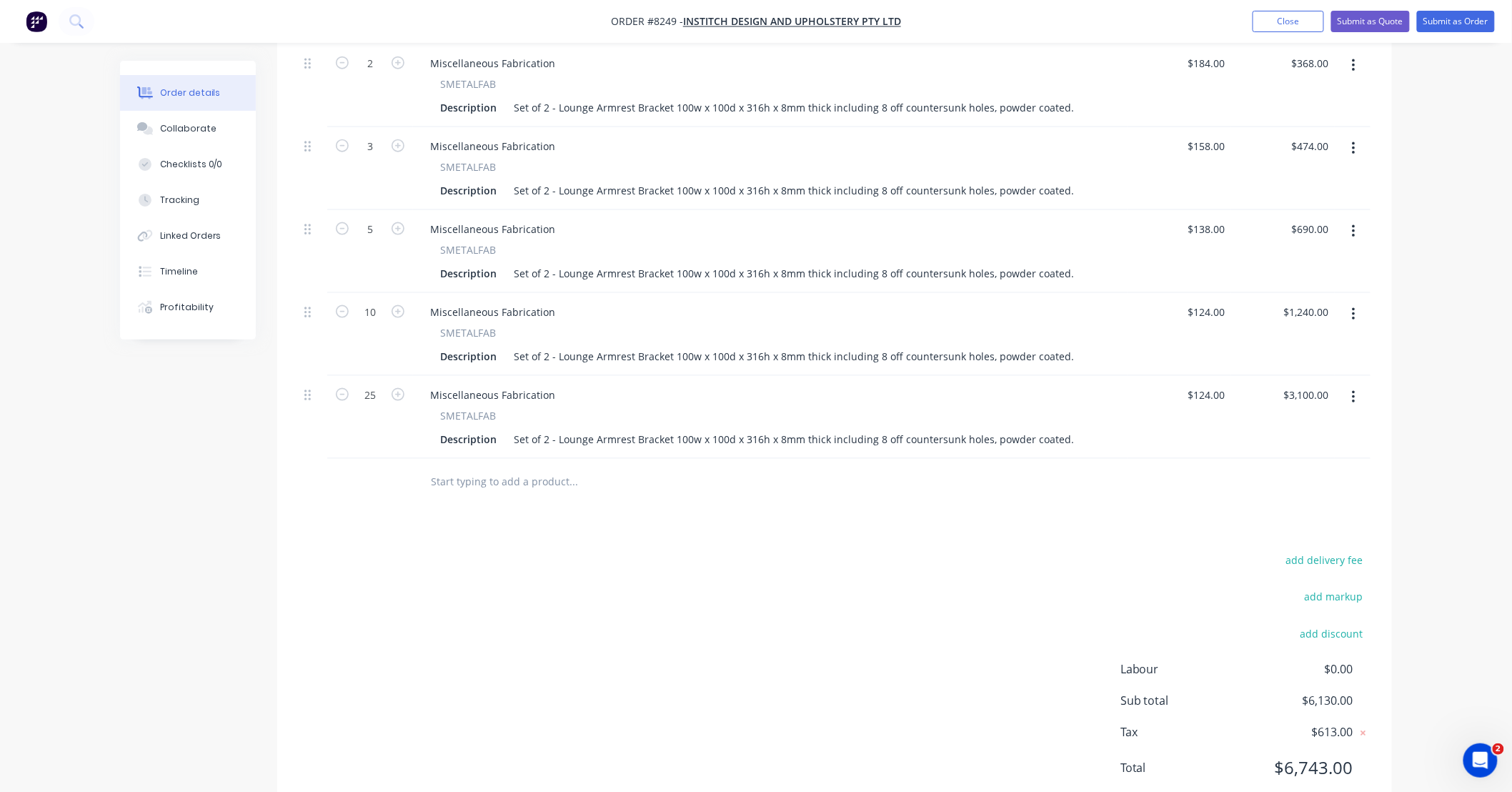
scroll to position [656, 0]
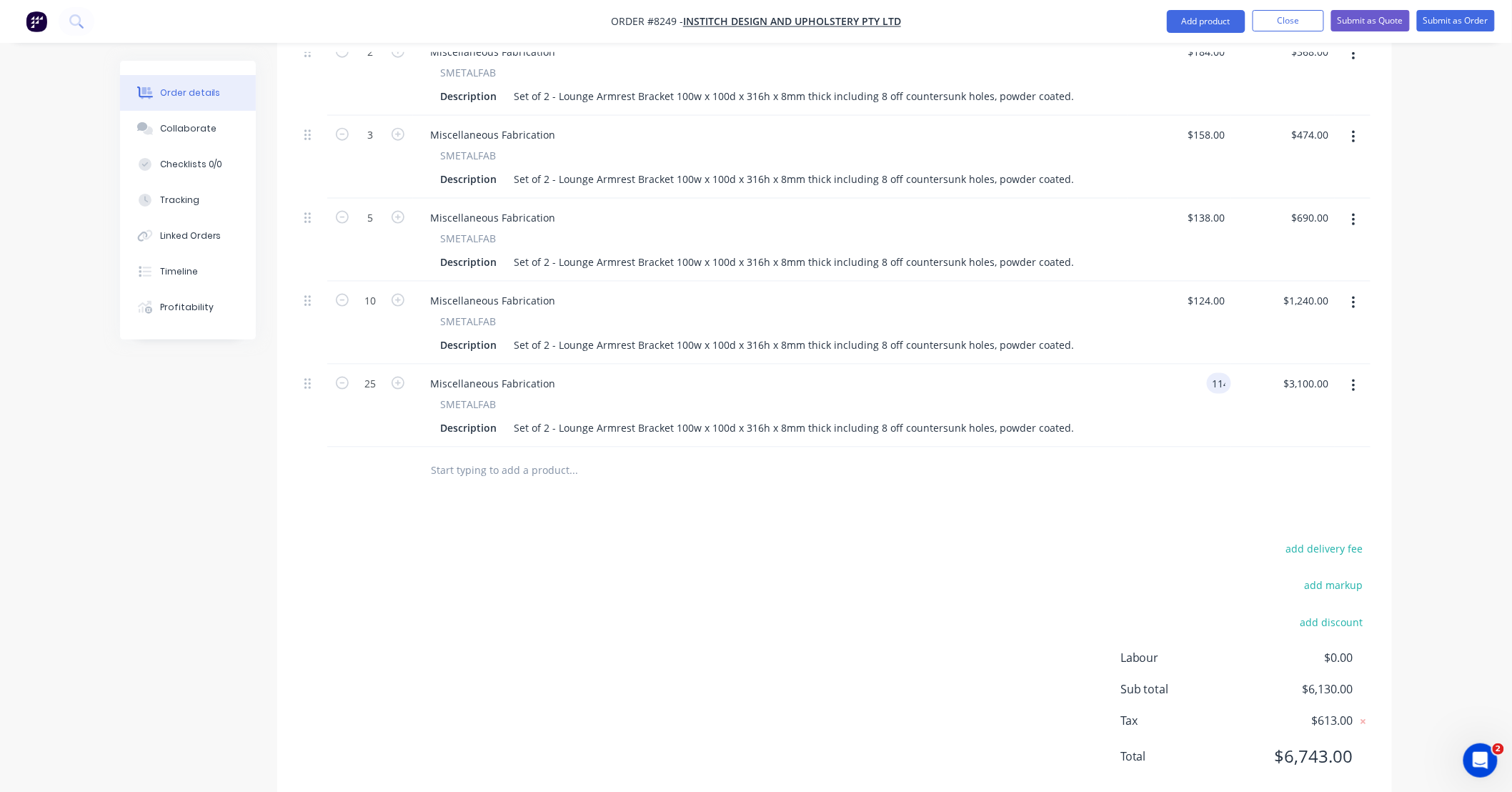
type input "$114.00"
type input "$2,850.00"
click at [1210, 505] on div "Products Show / Hide columns Add product Qty Price Total 1 Miscellaneous Fabric…" at bounding box center [834, 338] width 1115 height 935
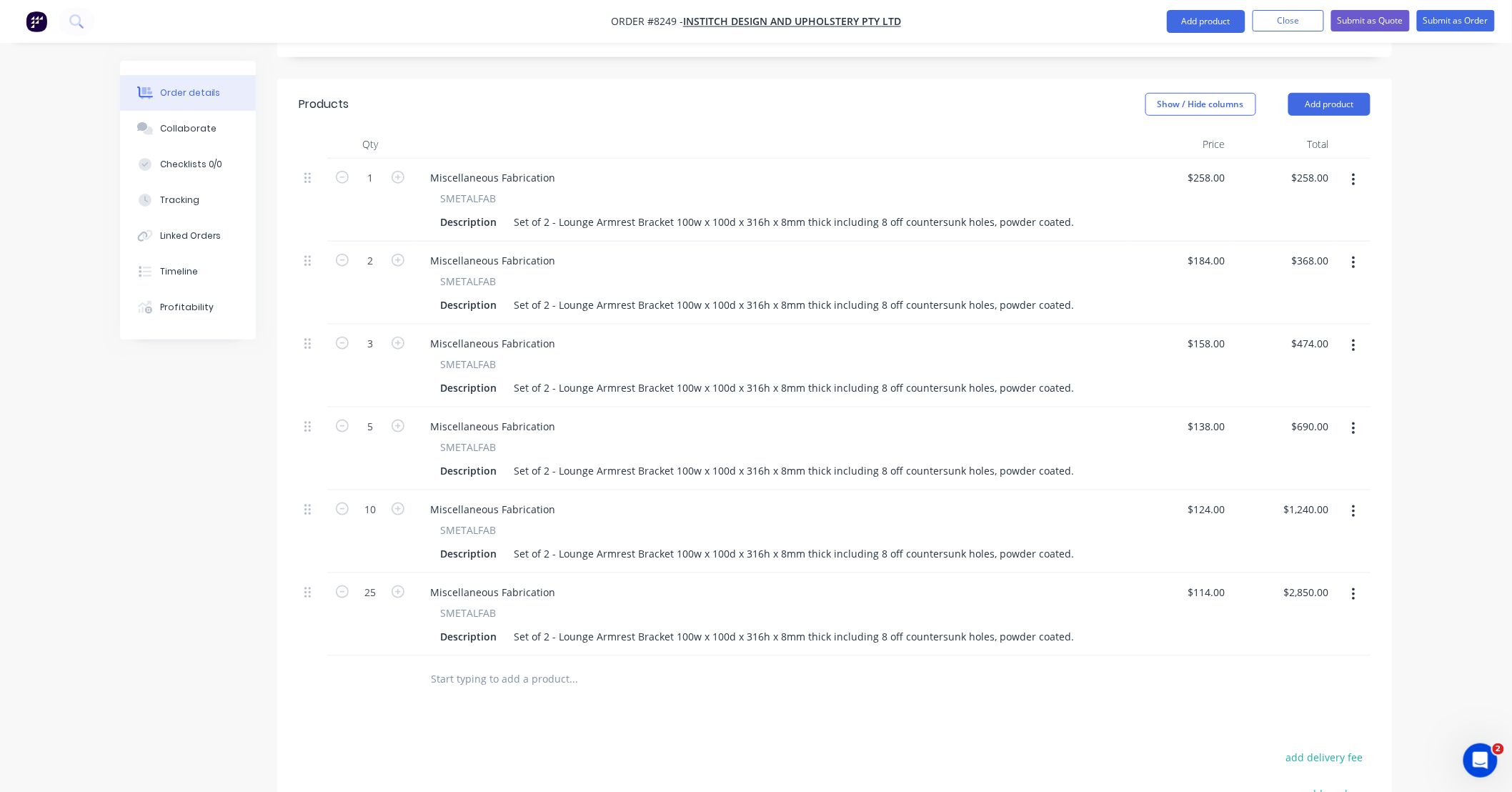
scroll to position [444, 0]
click at [984, 667] on div at bounding box center [834, 682] width 1071 height 46
click at [533, 668] on input "text" at bounding box center [573, 682] width 286 height 29
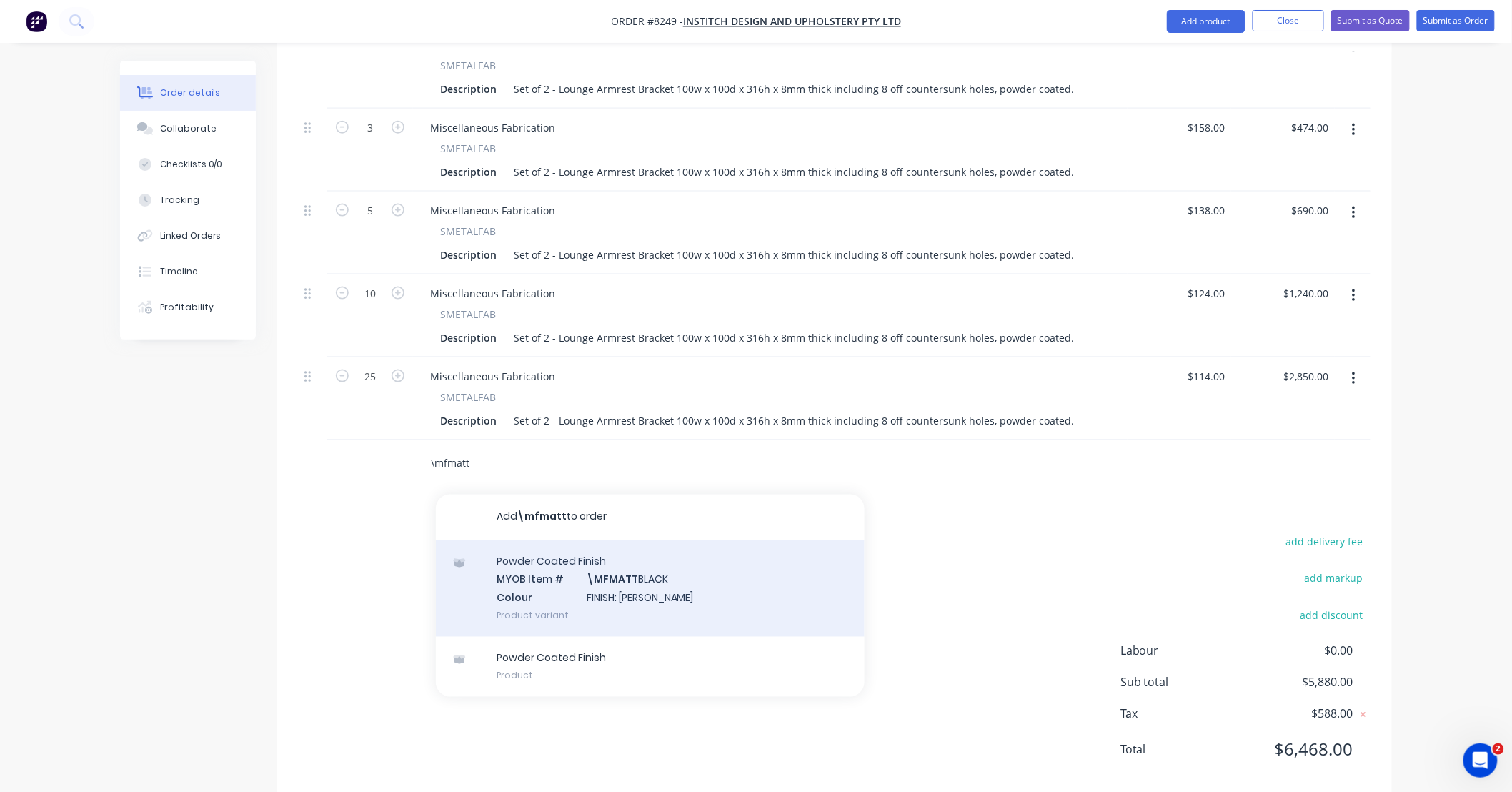
scroll to position [671, 0]
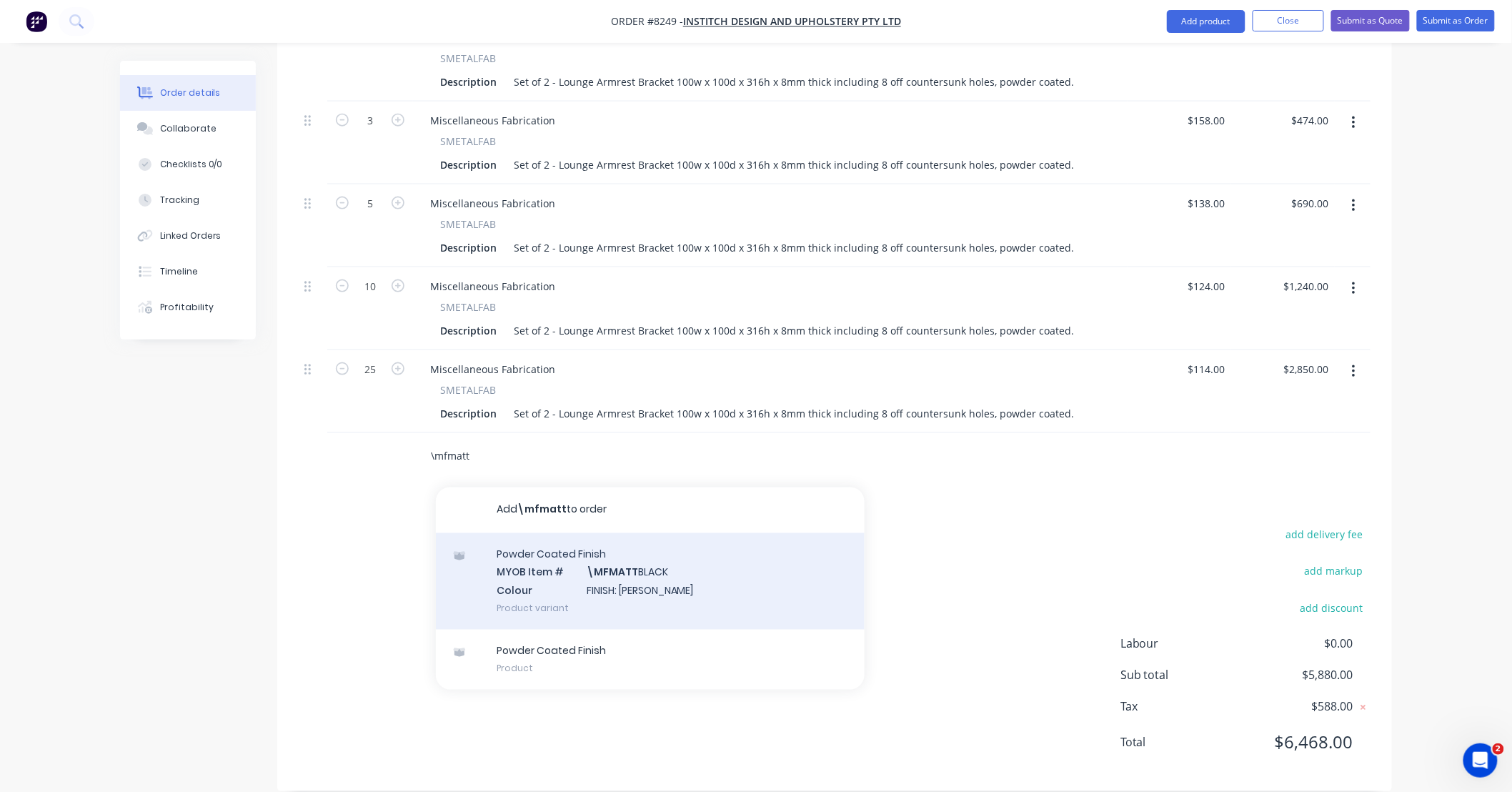
type input "\mfmatt"
click at [665, 569] on div "Powder Coated Finish MYOB Item # \MFMATT BLACK Colour FINISH: [PERSON_NAME] Pro…" at bounding box center [650, 581] width 429 height 97
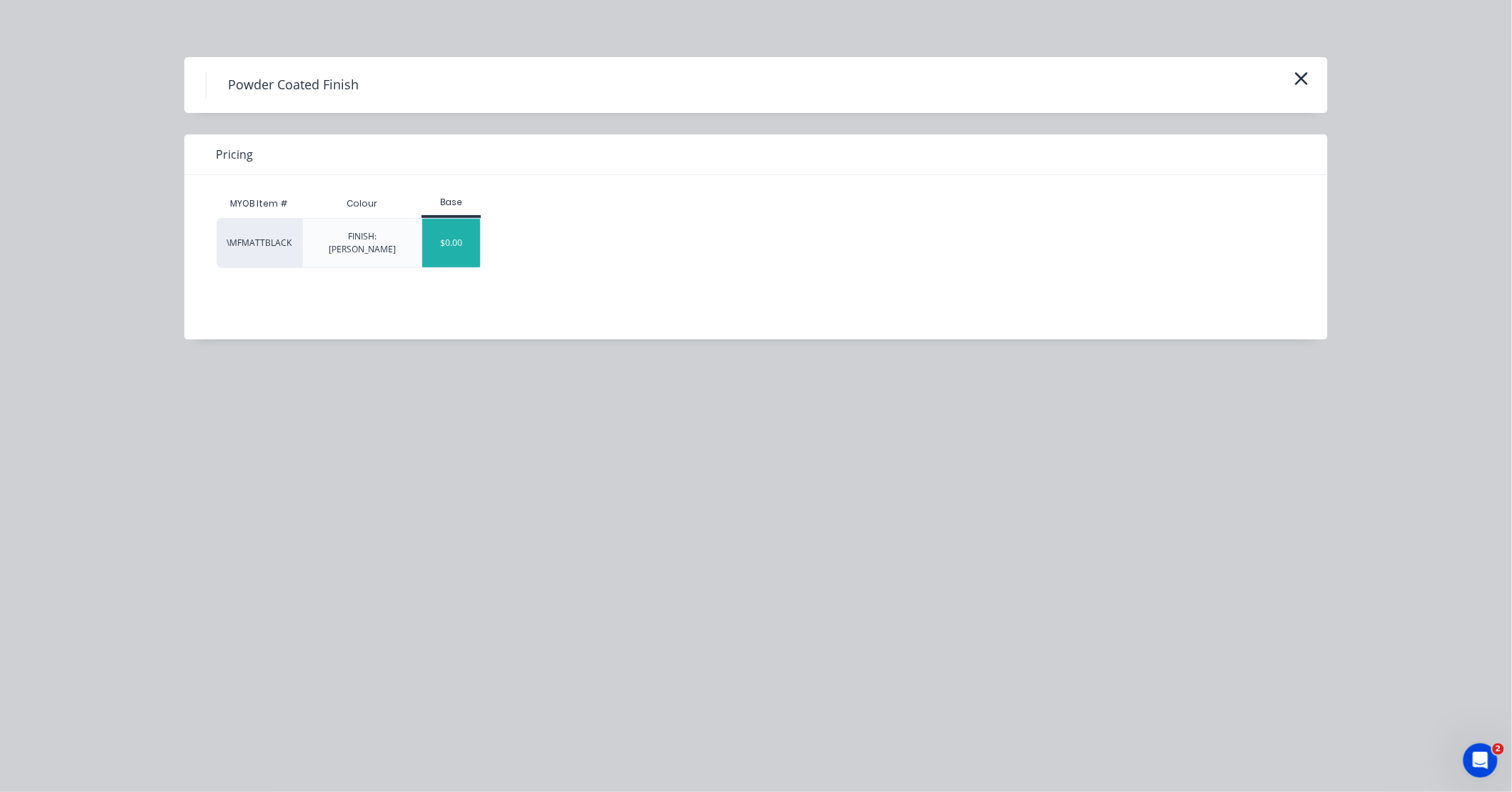
click at [469, 245] on div "$0.00" at bounding box center [451, 243] width 58 height 49
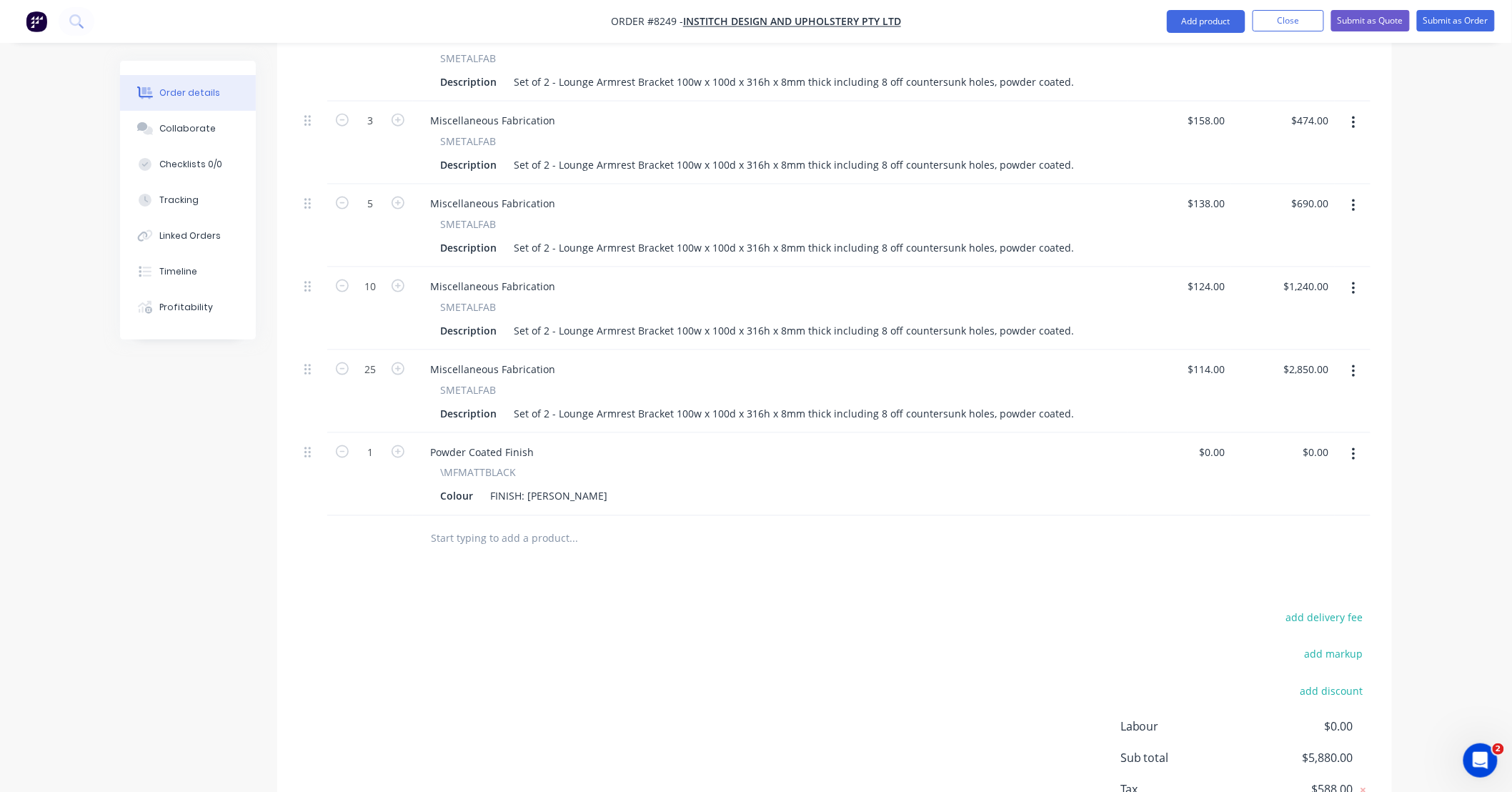
click at [581, 524] on input "text" at bounding box center [573, 538] width 286 height 29
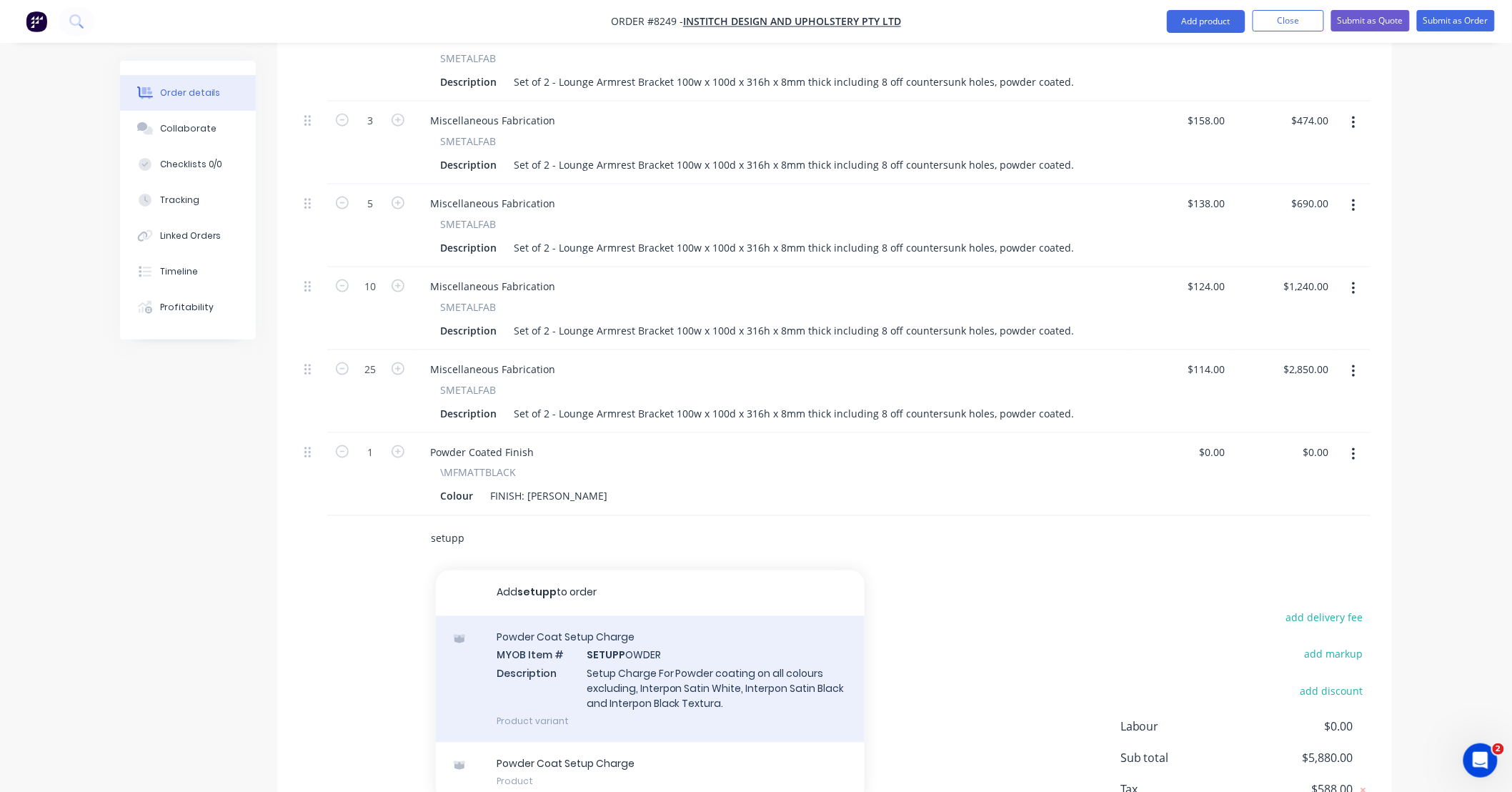
type input "setupp"
click at [767, 660] on div "Powder Coat Setup Charge MYOB Item # SETUPP OWDER Description Setup Charge For …" at bounding box center [650, 680] width 429 height 127
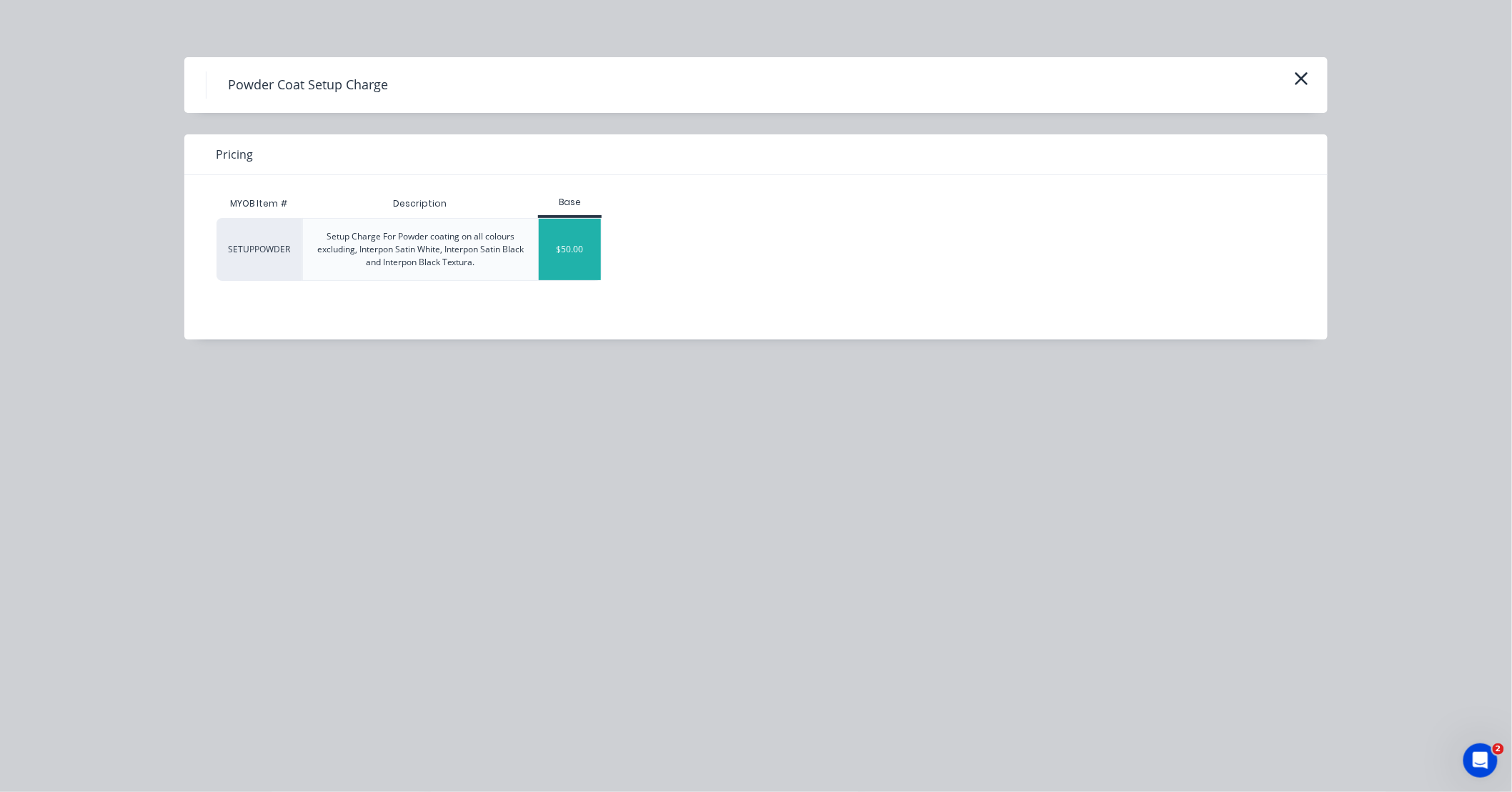
click at [588, 258] on div "$50.00" at bounding box center [570, 249] width 63 height 62
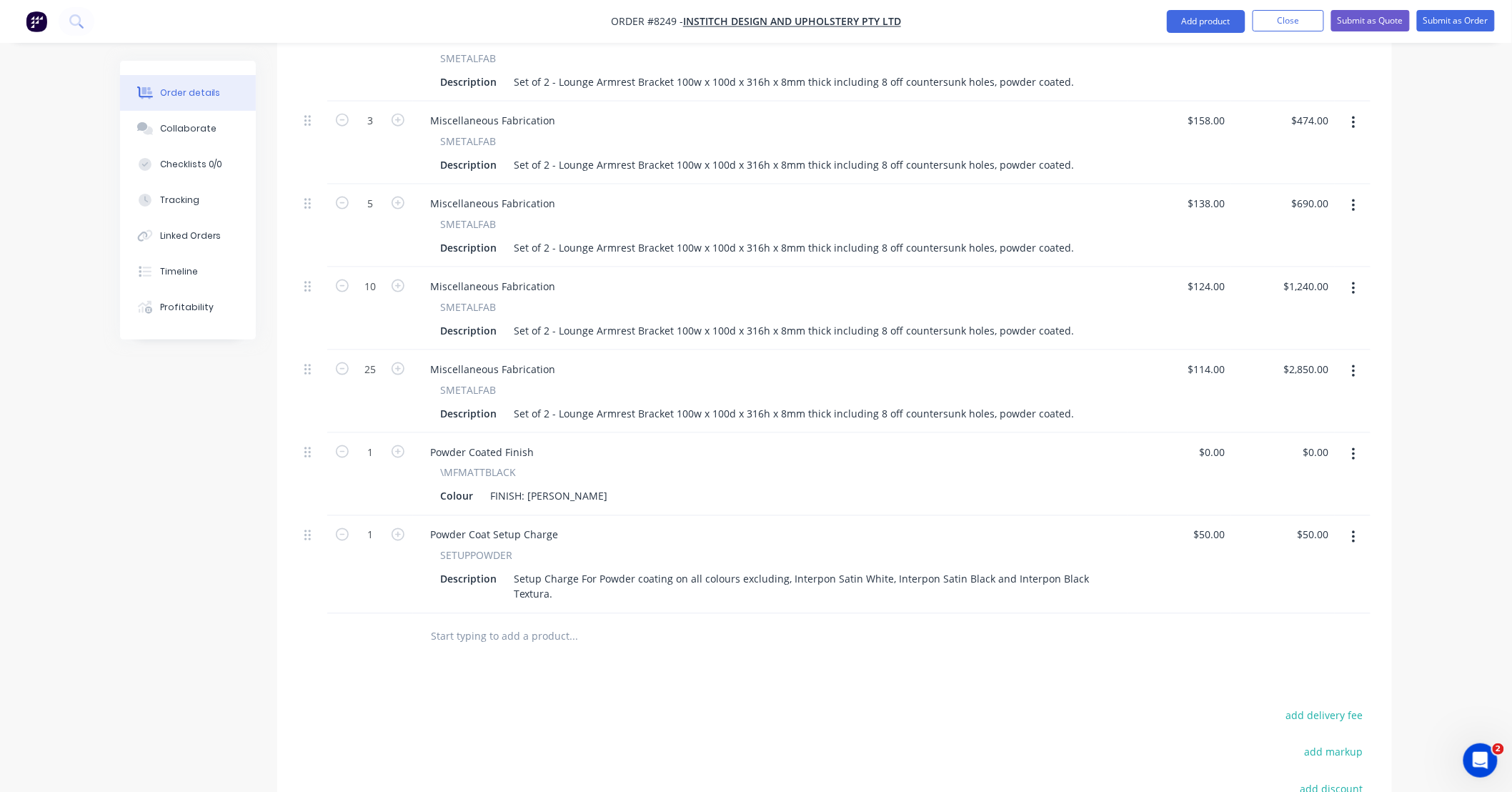
click at [987, 672] on div "Products Show / Hide columns Add product Qty Price Total 1 Miscellaneous Fabric…" at bounding box center [834, 414] width 1115 height 1117
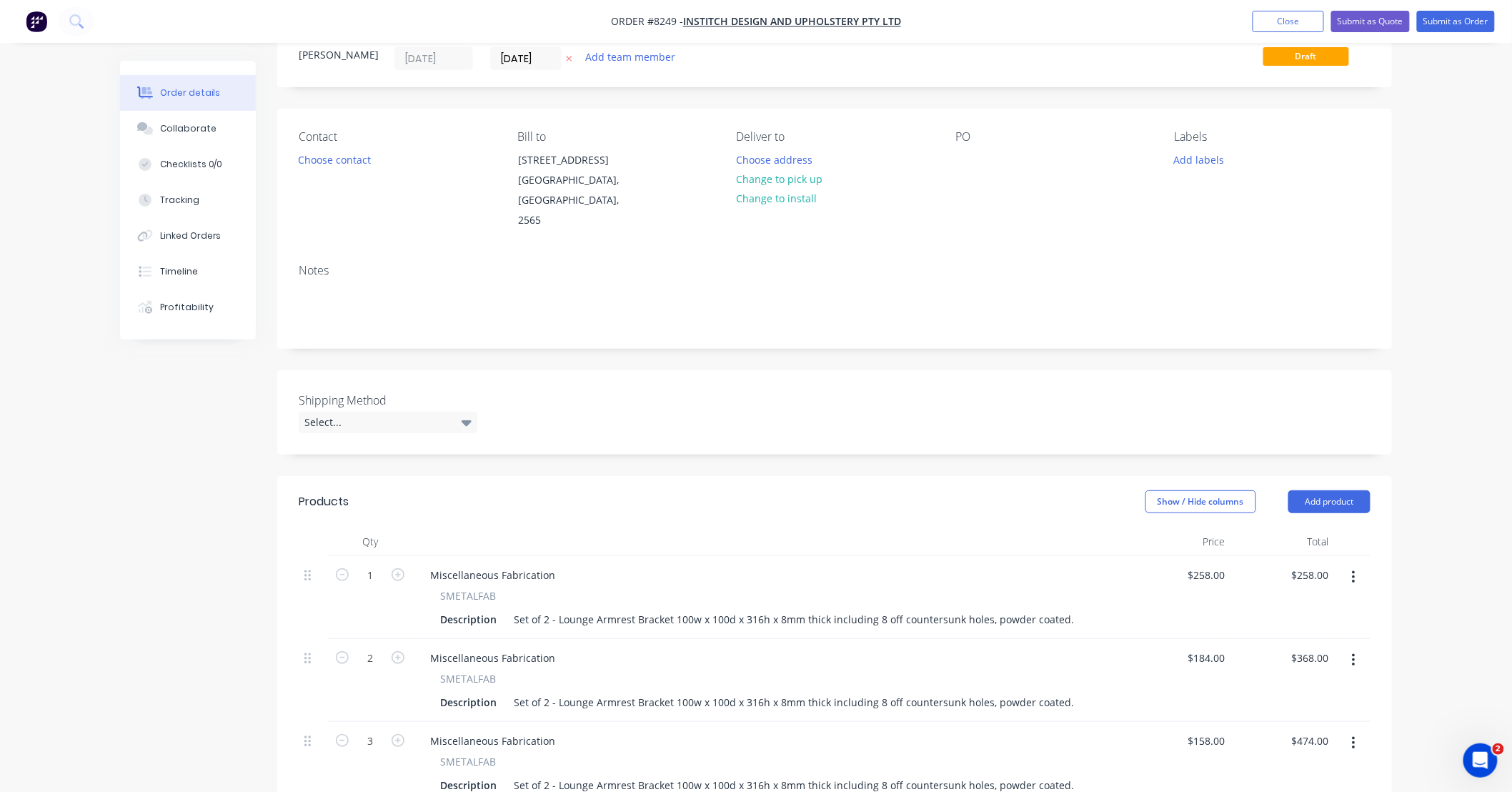
scroll to position [0, 0]
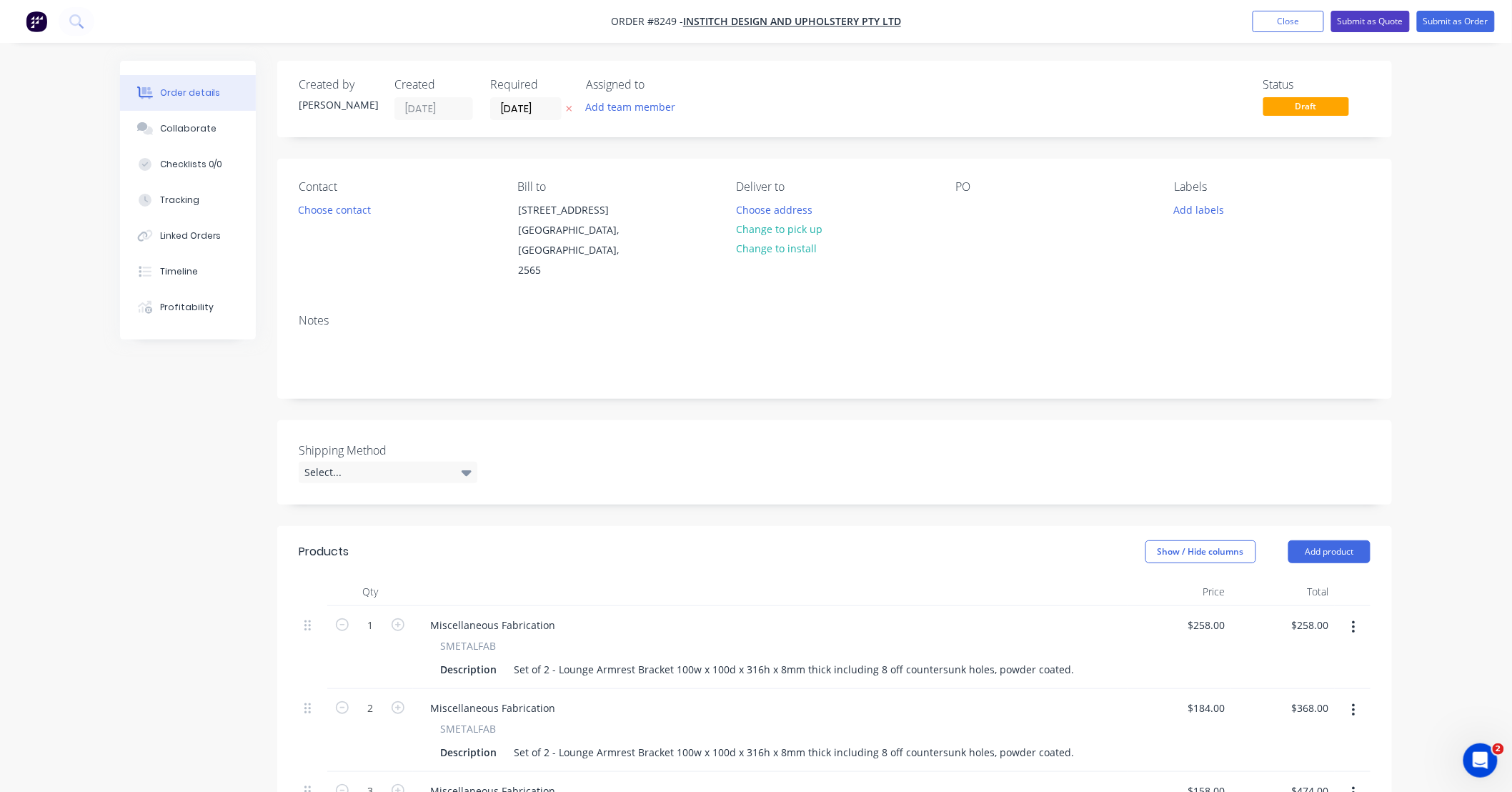
click at [1376, 17] on button "Submit as Quote" at bounding box center [1369, 21] width 78 height 21
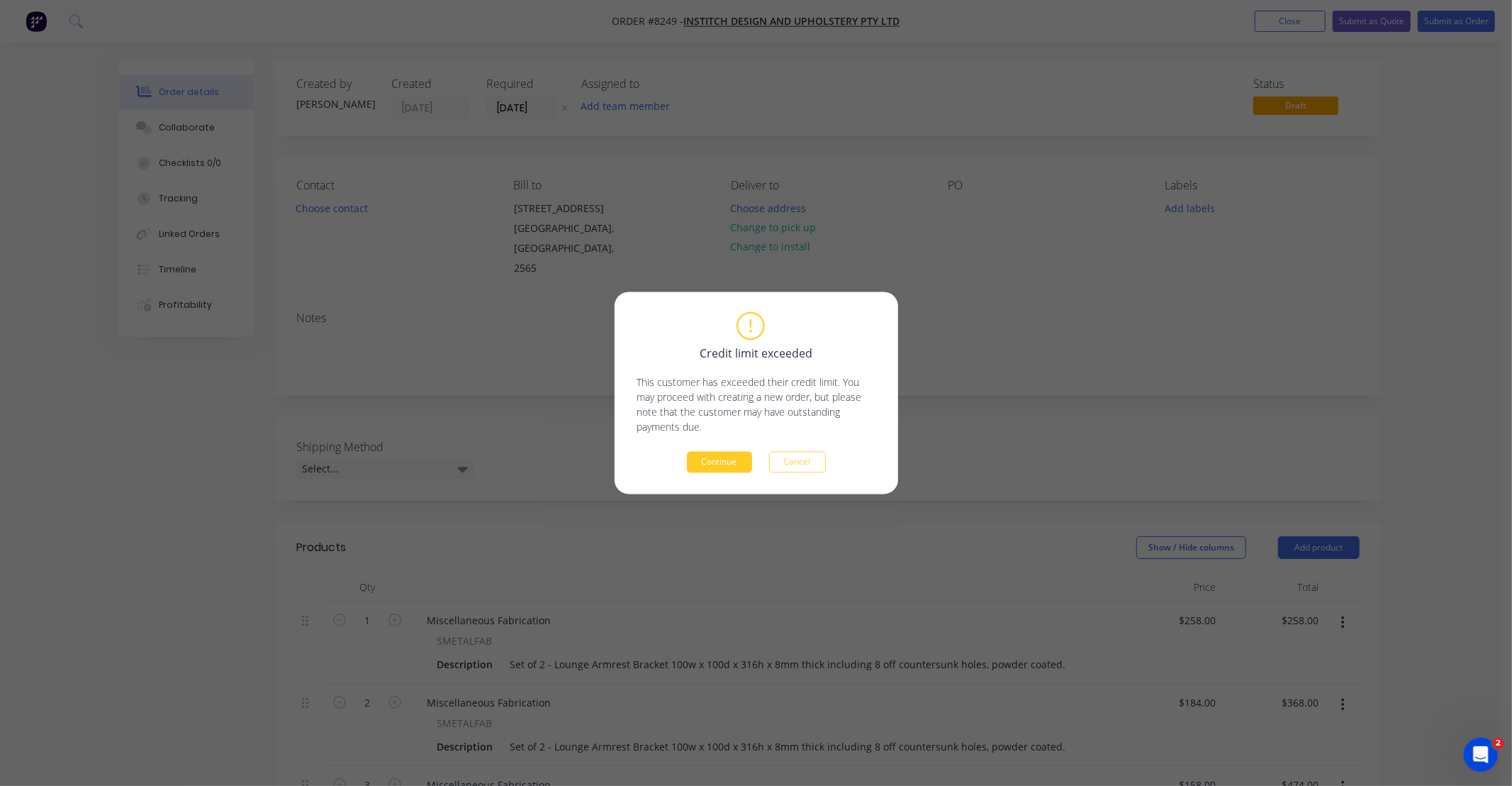
click at [729, 465] on button "Continue" at bounding box center [719, 462] width 65 height 21
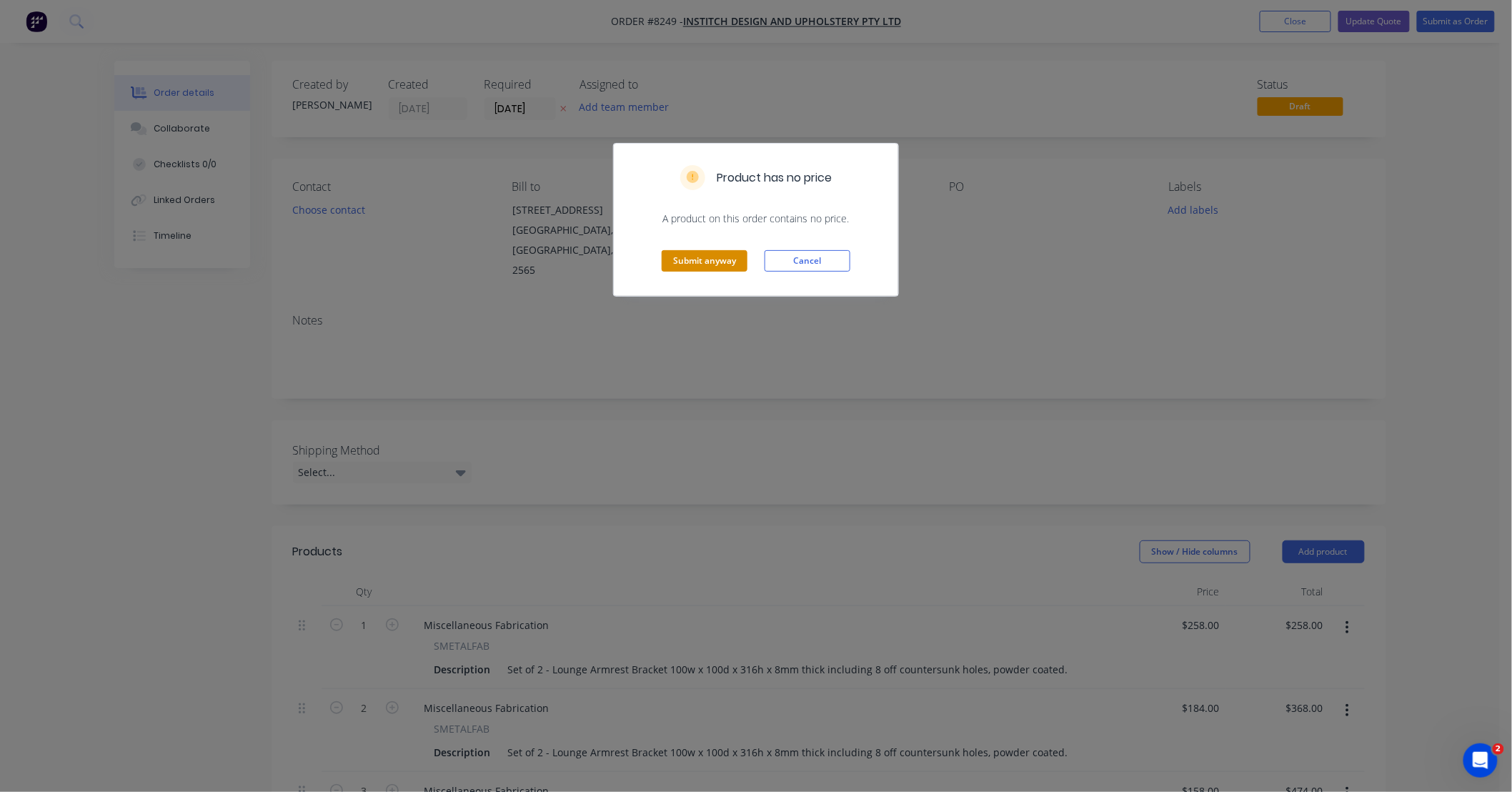
click at [715, 261] on button "Submit anyway" at bounding box center [704, 260] width 86 height 21
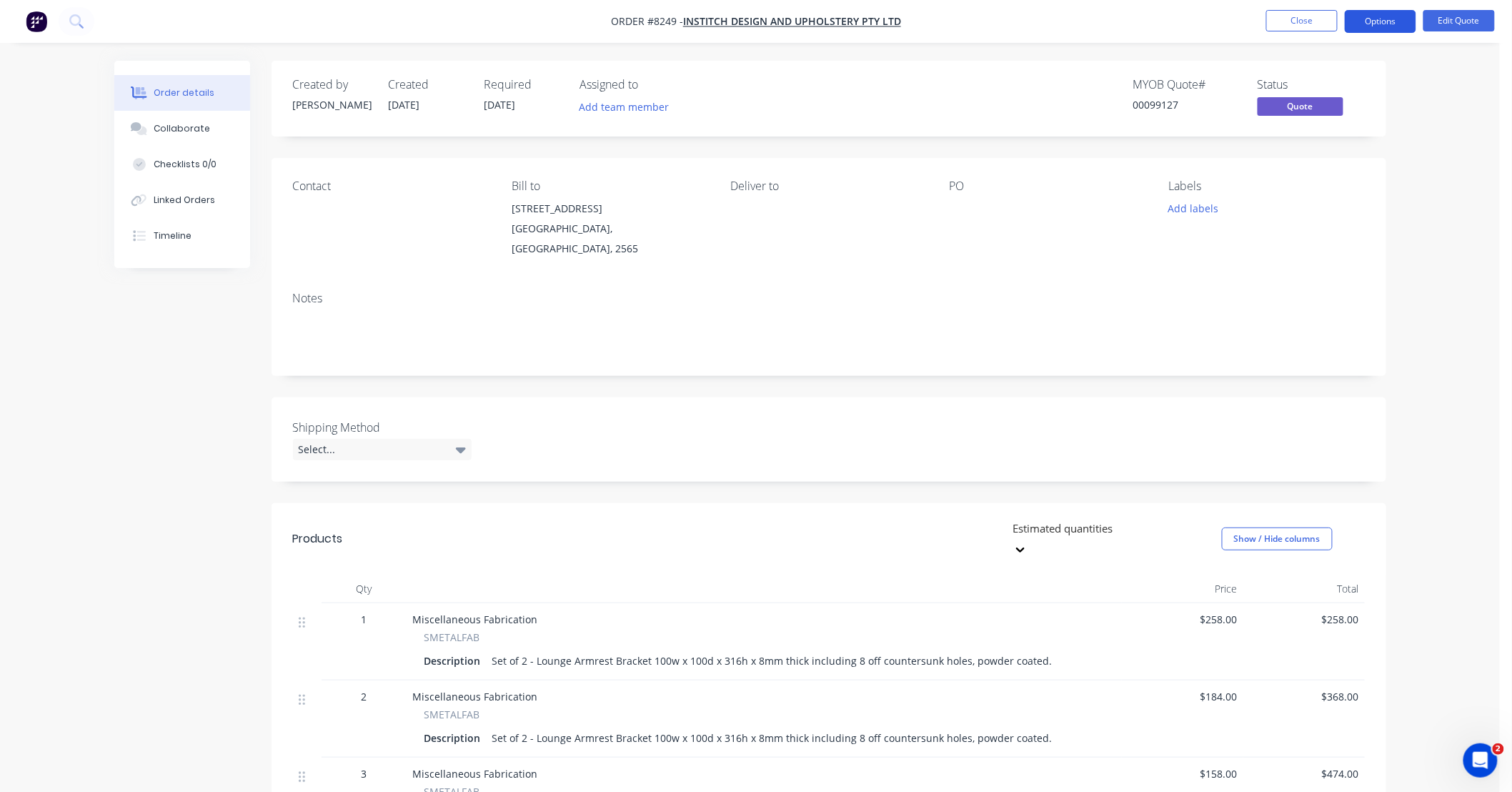
click at [1372, 23] on button "Options" at bounding box center [1380, 21] width 72 height 23
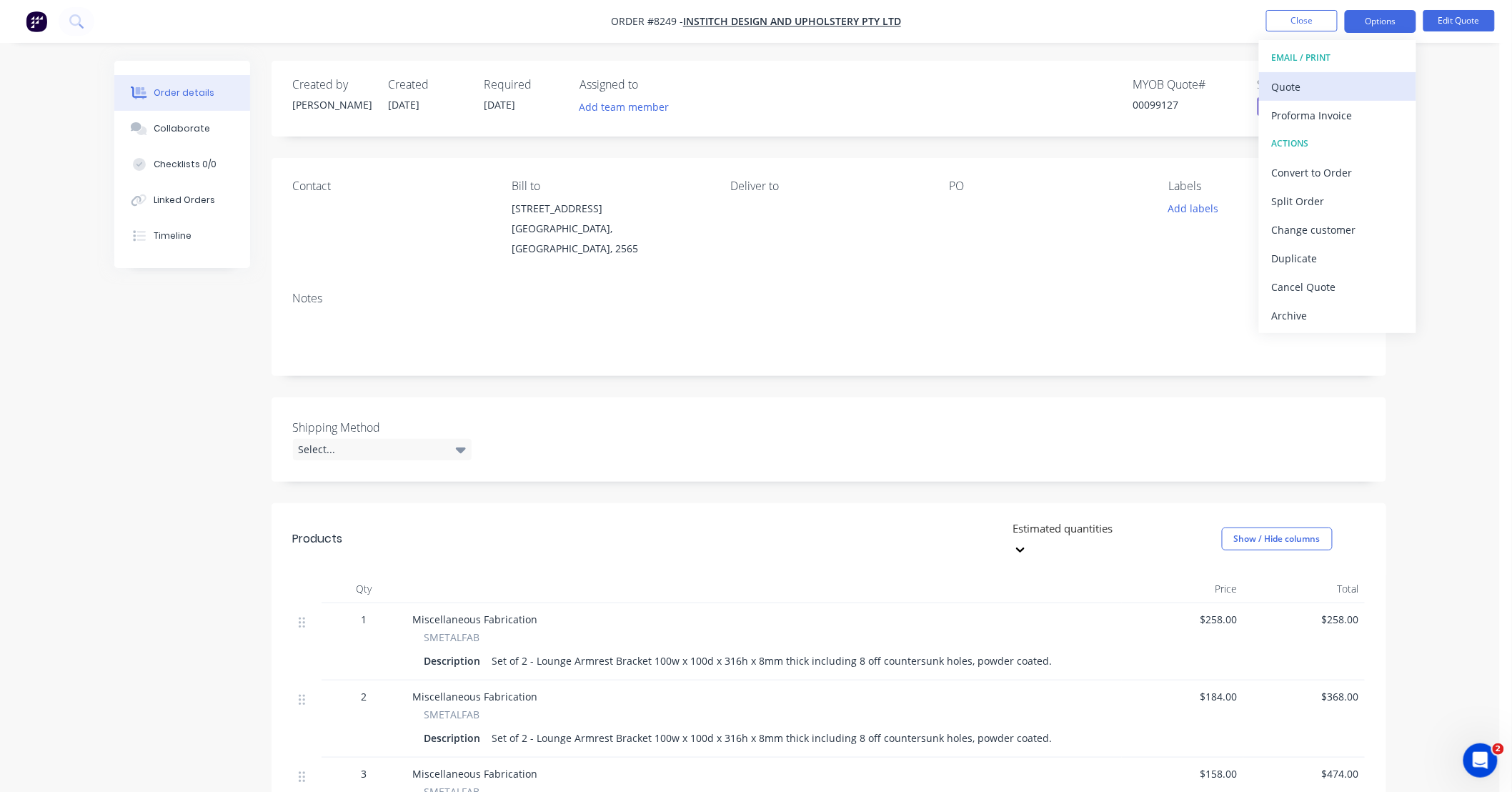
click at [1315, 85] on div "Quote" at bounding box center [1337, 86] width 132 height 21
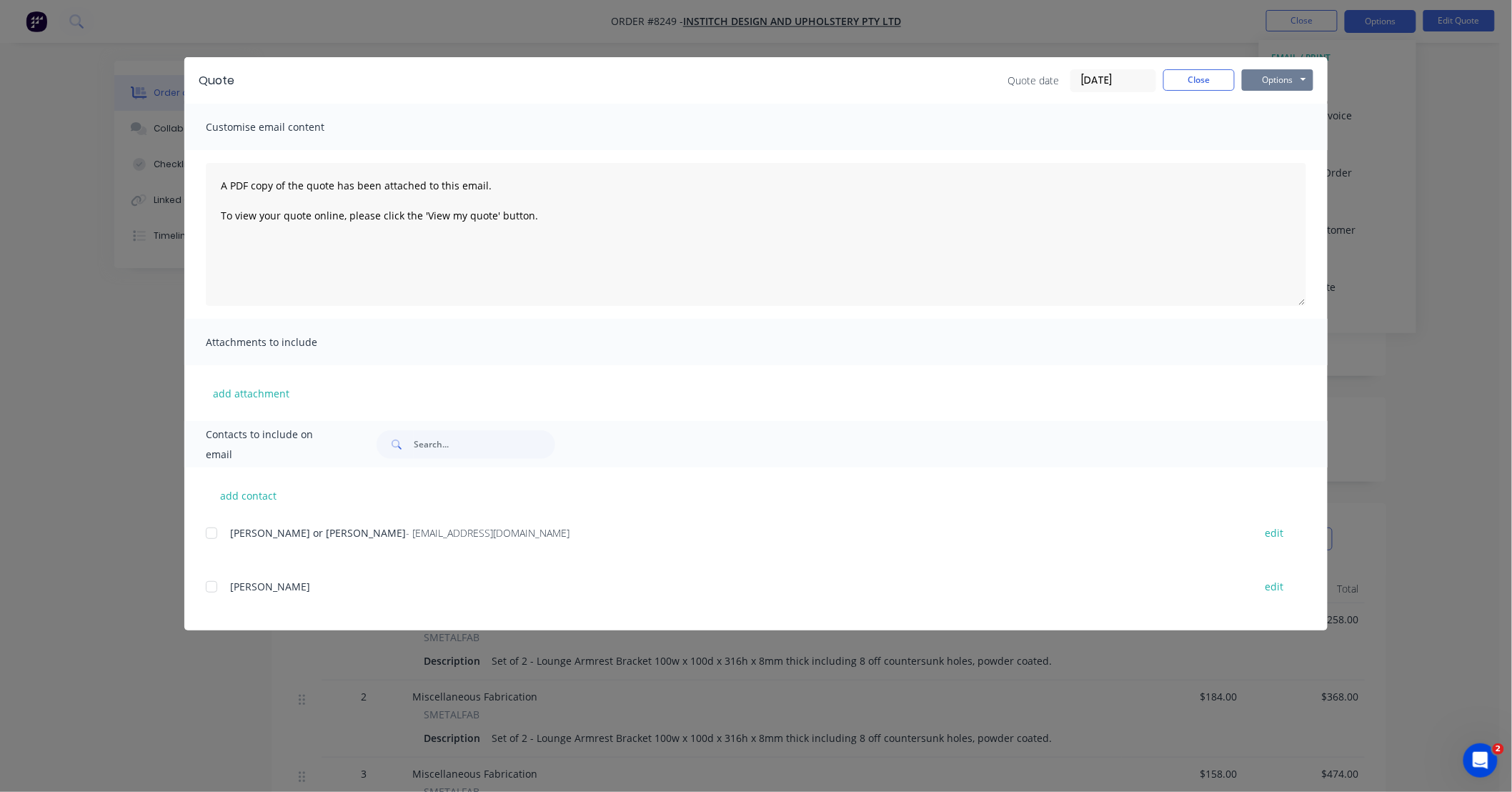
click at [1296, 82] on button "Options" at bounding box center [1277, 79] width 72 height 21
click at [1302, 108] on button "Preview" at bounding box center [1287, 106] width 91 height 24
click at [1200, 84] on button "Close" at bounding box center [1199, 79] width 72 height 21
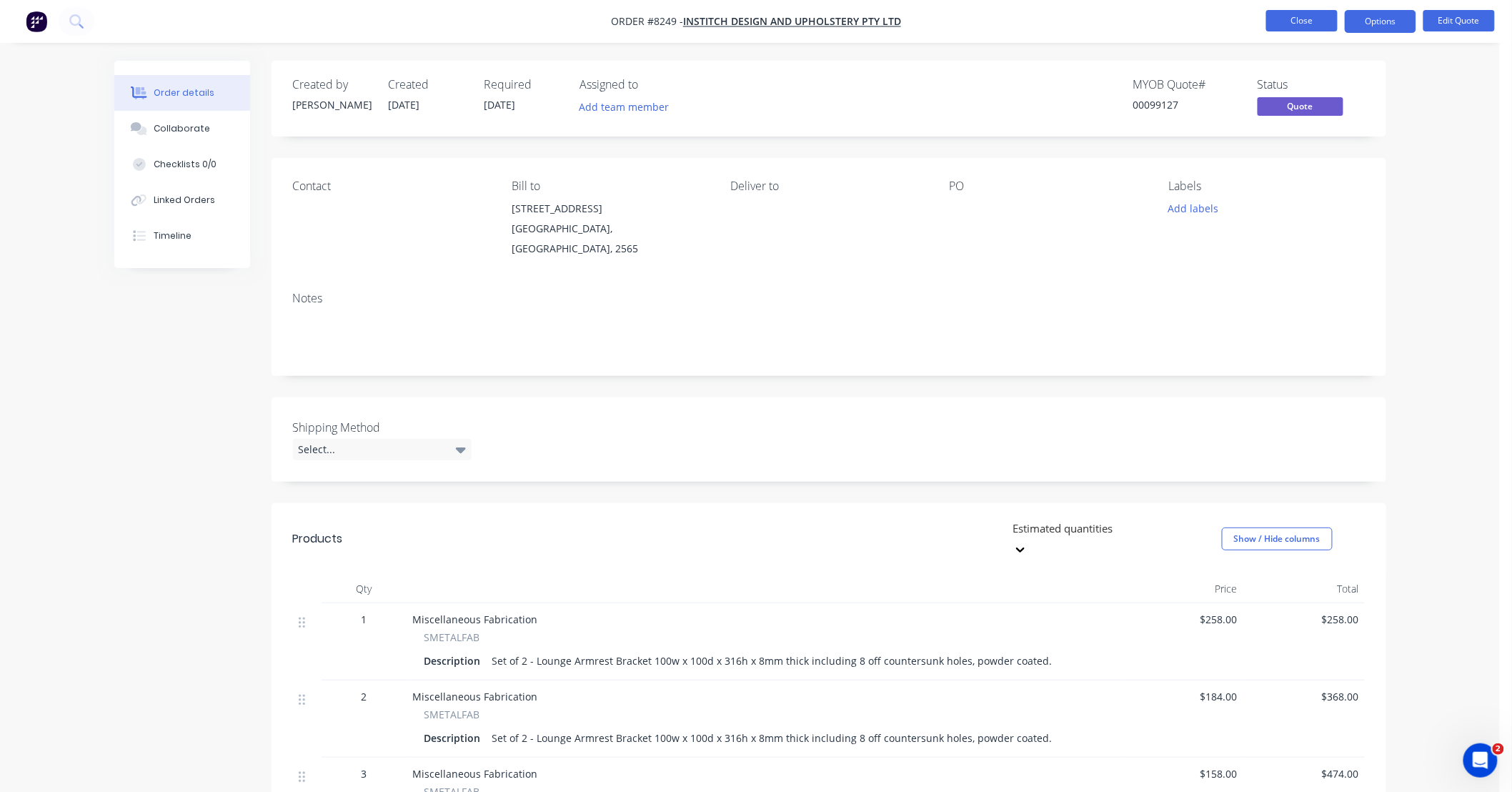
click at [1294, 21] on button "Close" at bounding box center [1302, 20] width 72 height 21
